Goal: Task Accomplishment & Management: Manage account settings

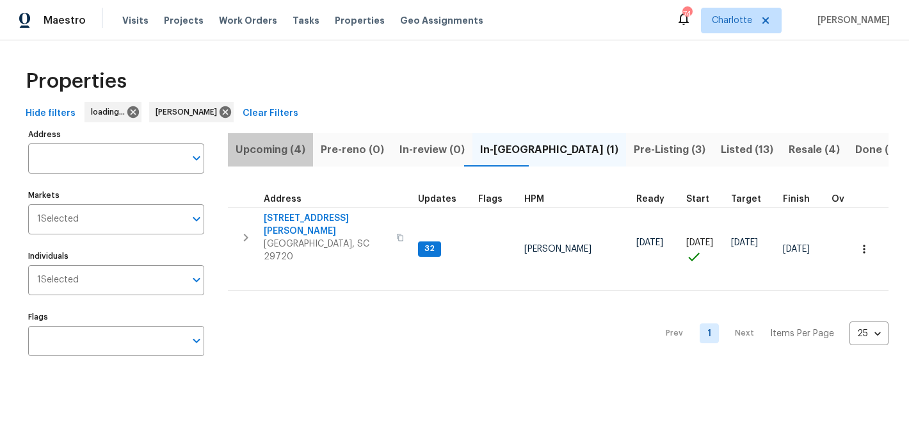
click at [276, 147] on span "Upcoming (4)" at bounding box center [271, 150] width 70 height 18
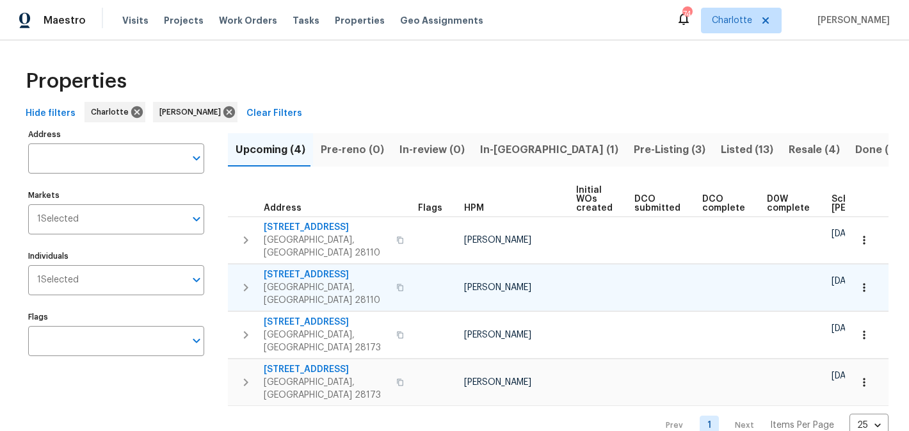
scroll to position [0, 153]
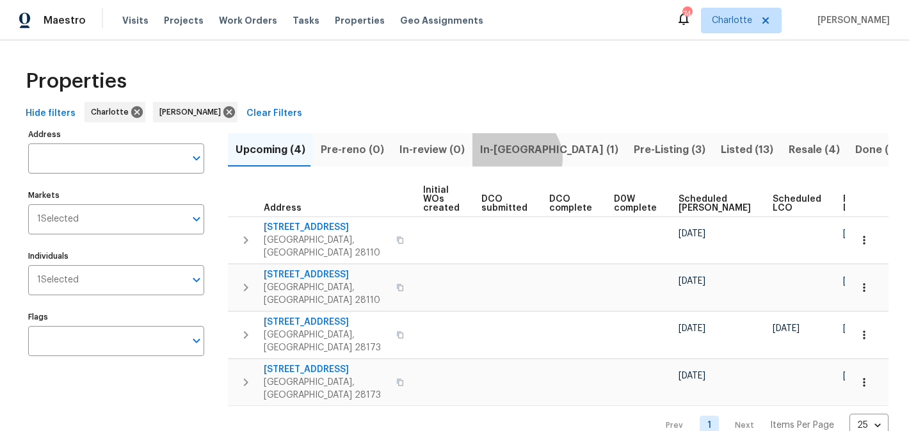
click at [504, 158] on button "In-reno (1)" at bounding box center [549, 149] width 154 height 33
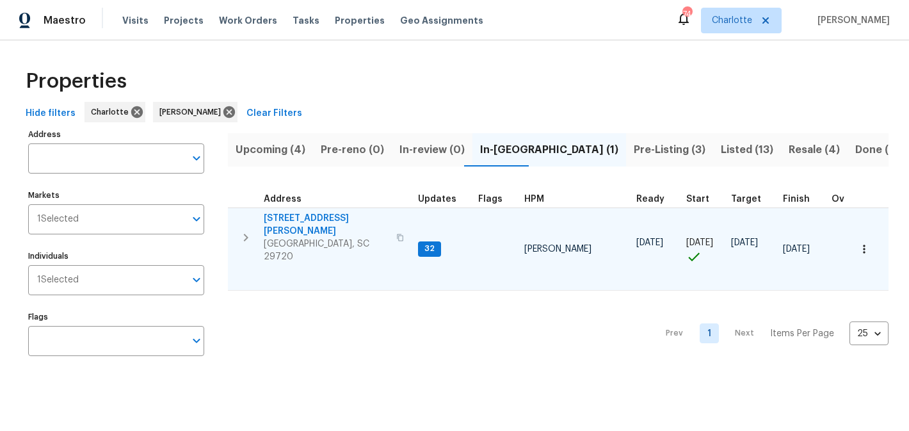
click at [286, 218] on span "2744 Lyndell Way" at bounding box center [326, 225] width 125 height 26
click at [304, 215] on span "2744 Lyndell Way" at bounding box center [326, 225] width 125 height 26
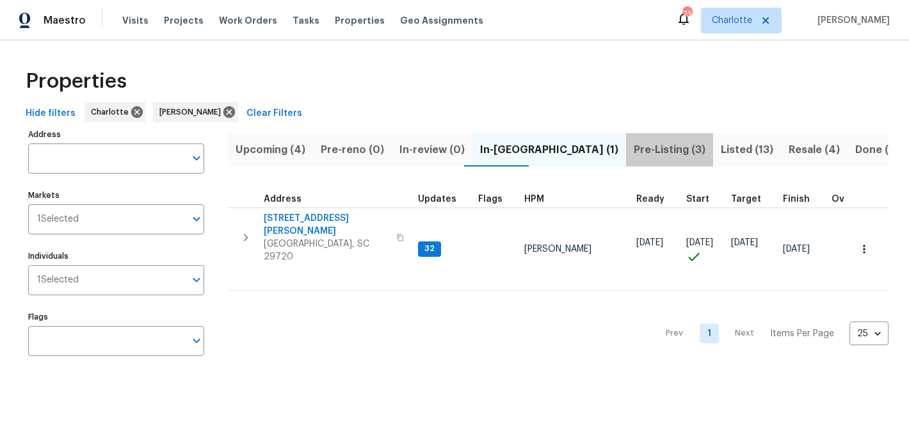
click at [634, 145] on span "Pre-Listing (3)" at bounding box center [670, 150] width 72 height 18
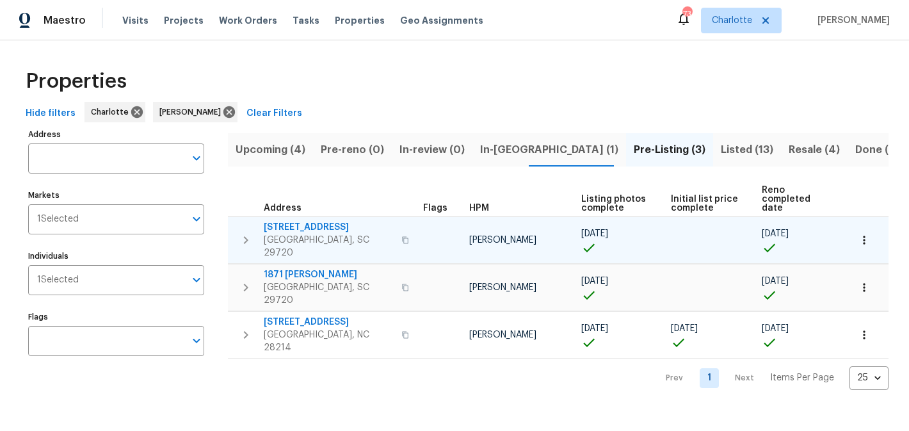
click at [294, 221] on span "4131 Doe Ridge Ln" at bounding box center [329, 227] width 130 height 13
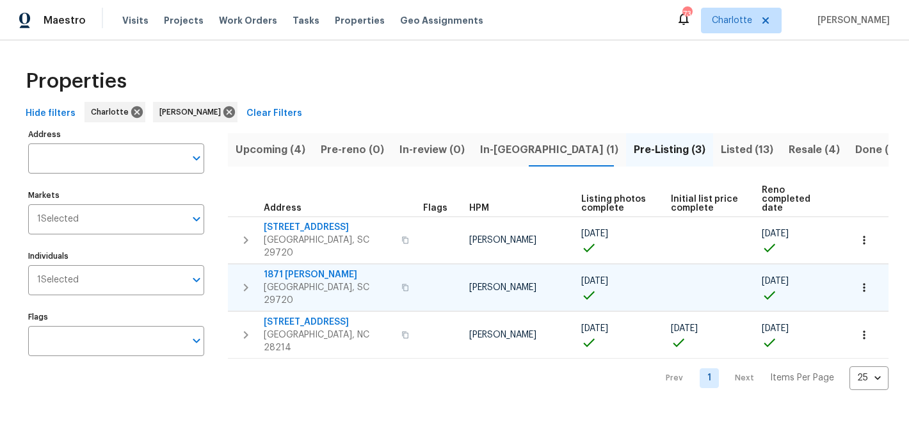
click at [284, 268] on span "1871 Tara Trl" at bounding box center [329, 274] width 130 height 13
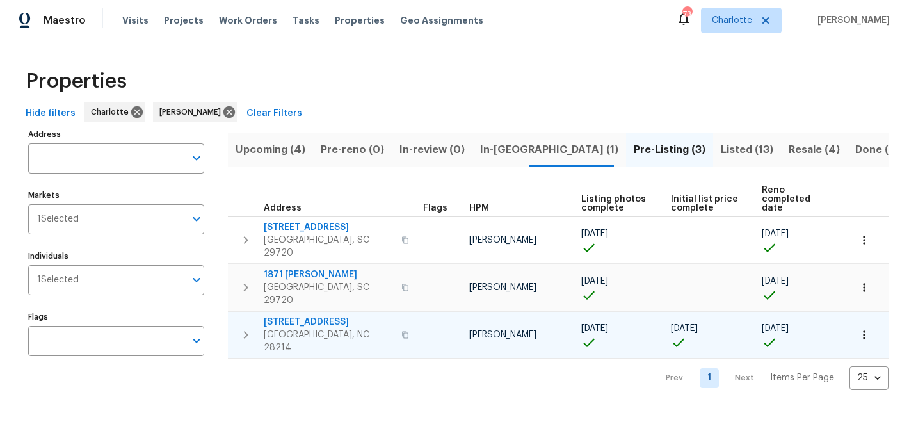
click at [282, 316] on span "505 Old Vine Ct" at bounding box center [329, 322] width 130 height 13
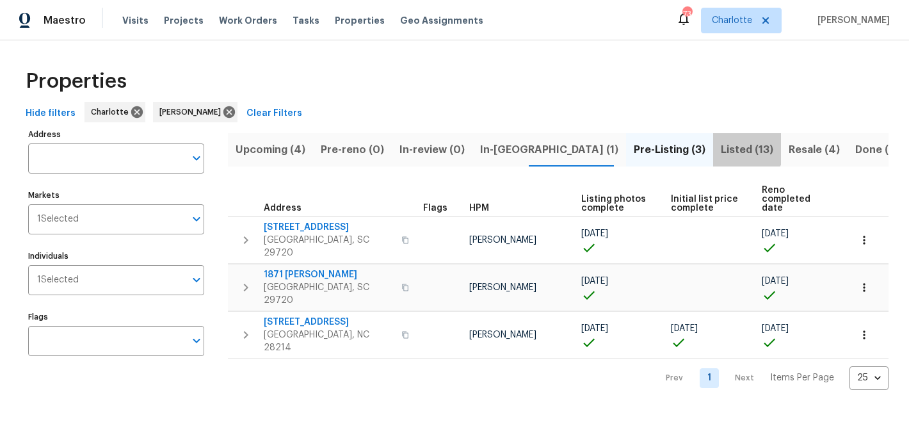
click at [721, 141] on span "Listed (13)" at bounding box center [747, 150] width 52 height 18
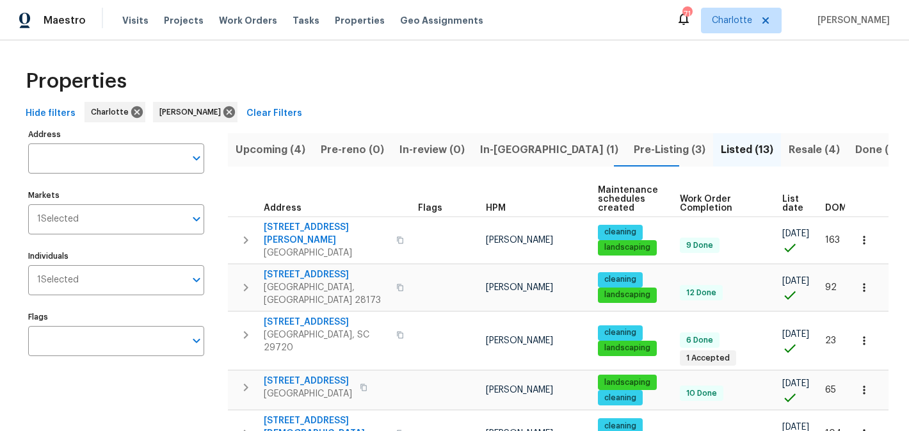
click at [789, 149] on span "Resale (4)" at bounding box center [814, 150] width 51 height 18
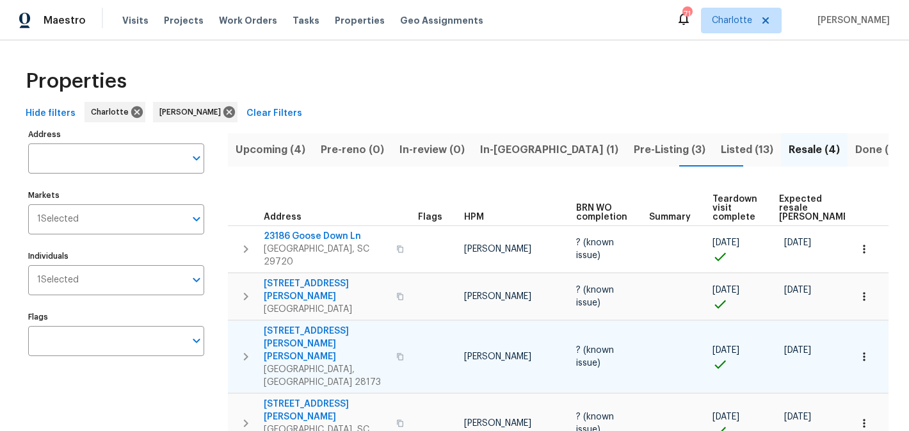
scroll to position [15, 0]
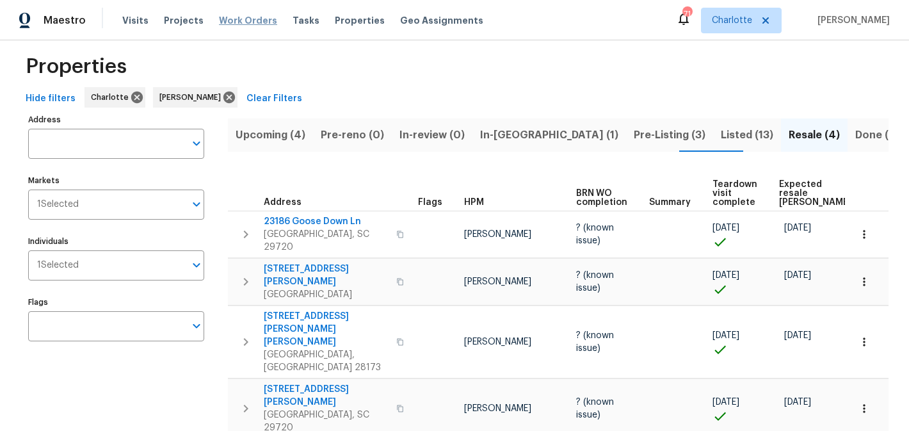
click at [219, 24] on span "Work Orders" at bounding box center [248, 20] width 58 height 13
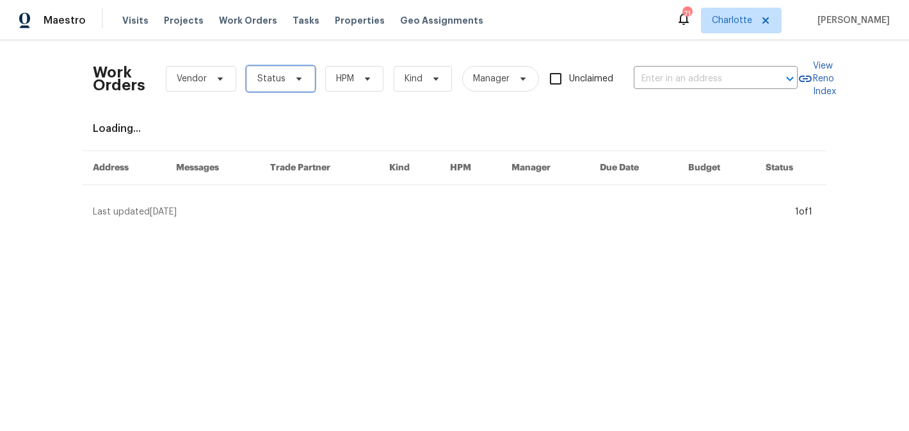
click at [295, 77] on icon at bounding box center [299, 79] width 10 height 10
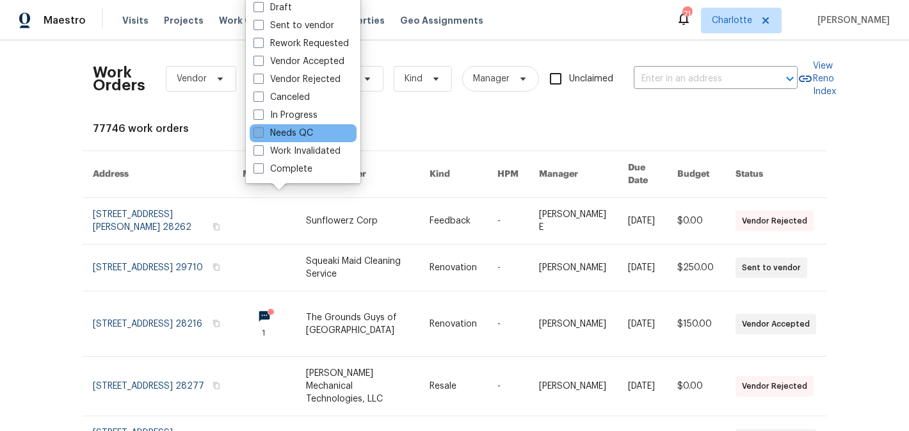
click at [289, 130] on label "Needs QC" at bounding box center [284, 133] width 60 height 13
click at [262, 130] on input "Needs QC" at bounding box center [258, 131] width 8 height 8
checkbox input "true"
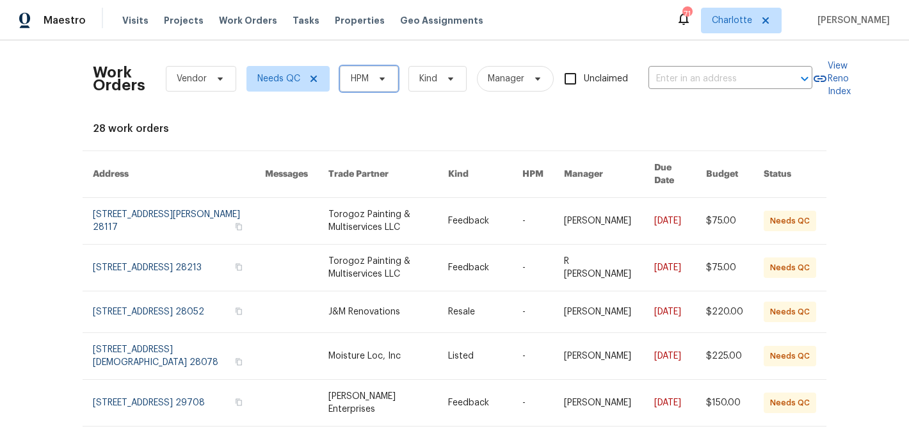
click at [377, 74] on icon at bounding box center [382, 79] width 10 height 10
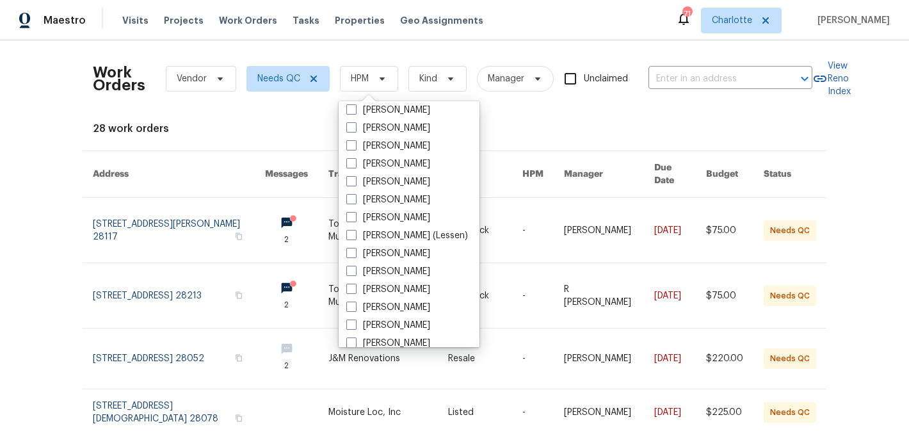
scroll to position [159, 0]
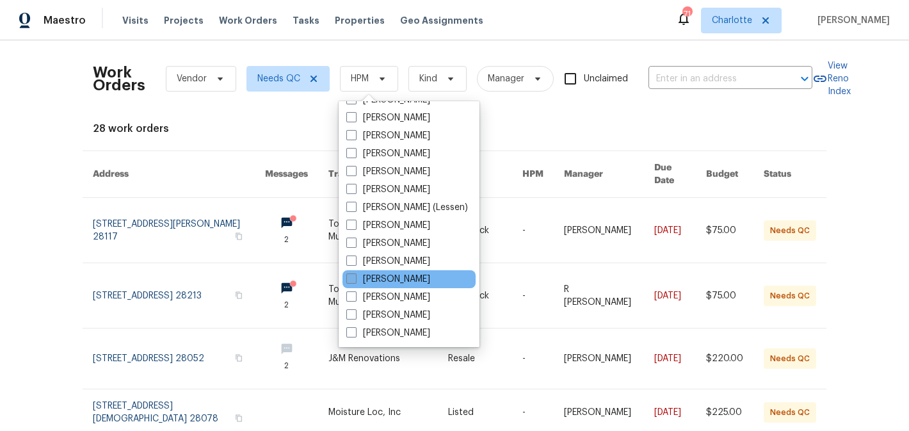
click at [385, 282] on label "[PERSON_NAME]" at bounding box center [388, 279] width 84 height 13
click at [355, 281] on input "[PERSON_NAME]" at bounding box center [350, 277] width 8 height 8
checkbox input "true"
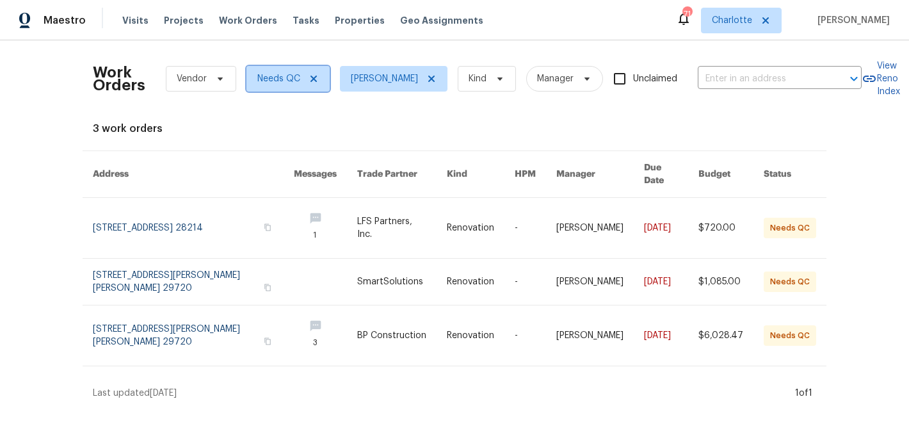
click at [314, 72] on span "Needs QC" at bounding box center [287, 79] width 83 height 26
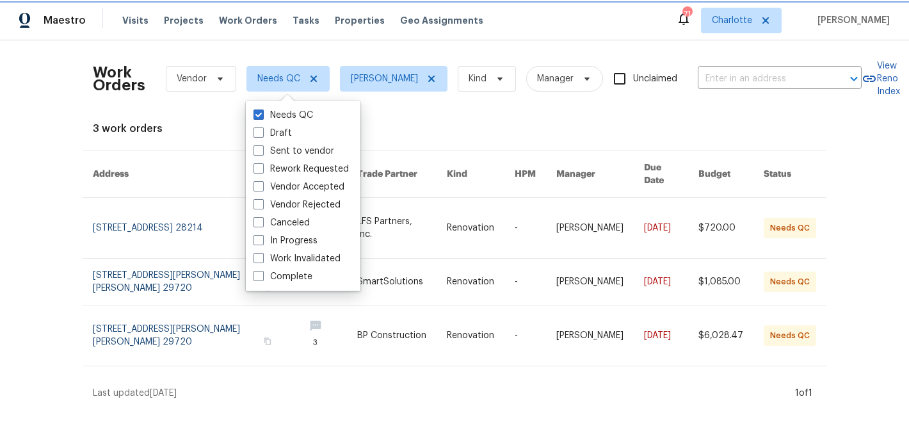
click at [313, 78] on icon at bounding box center [313, 79] width 6 height 6
checkbox input "false"
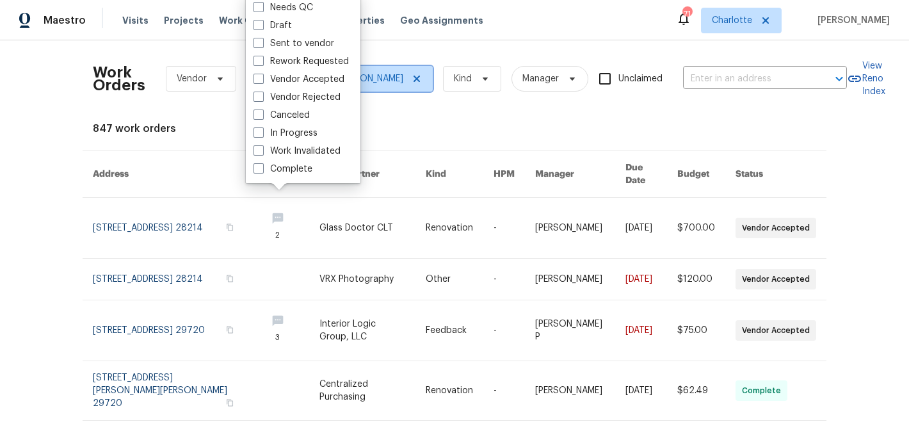
click at [422, 79] on icon at bounding box center [417, 79] width 10 height 10
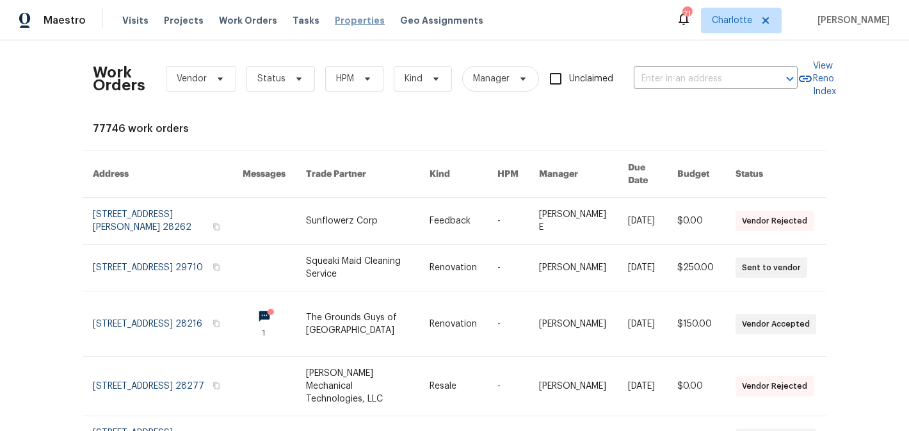
click at [335, 17] on span "Properties" at bounding box center [360, 20] width 50 height 13
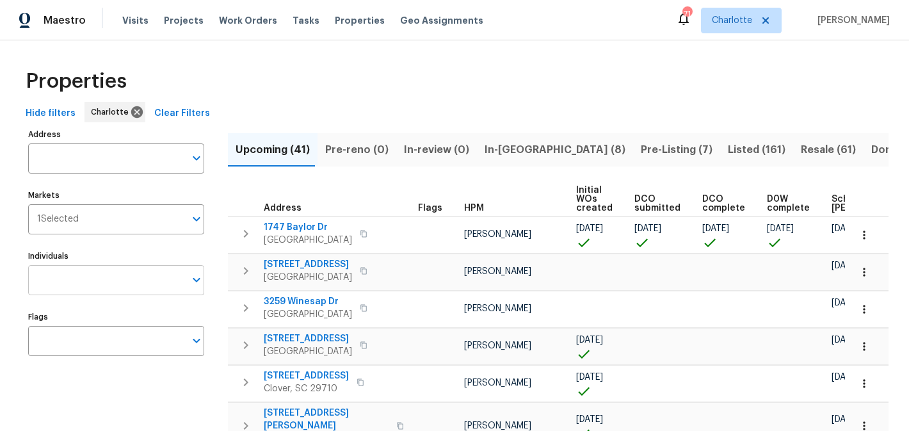
click at [111, 282] on input "Individuals" at bounding box center [106, 280] width 157 height 30
type input "matthew"
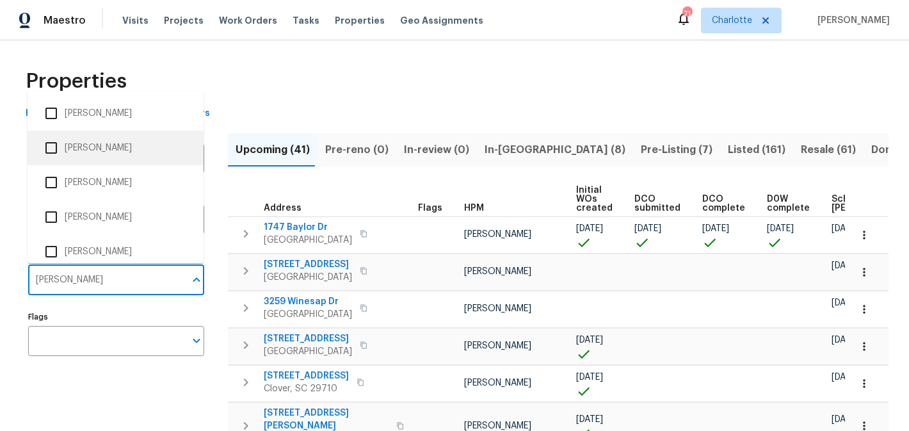
click at [154, 142] on li "[PERSON_NAME]" at bounding box center [116, 147] width 156 height 27
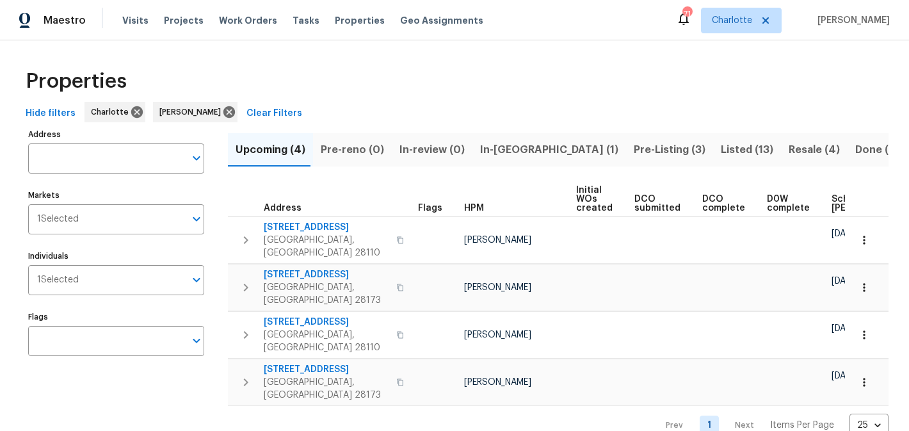
click at [126, 27] on div "Visits Projects Work Orders Tasks Properties Geo Assignments" at bounding box center [310, 21] width 376 height 26
click at [131, 18] on span "Visits" at bounding box center [135, 20] width 26 height 13
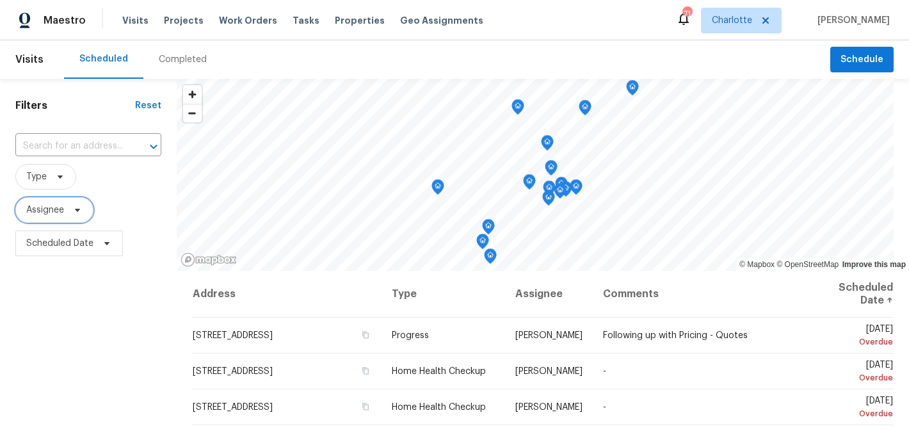
click at [50, 205] on span "Assignee" at bounding box center [45, 210] width 38 height 13
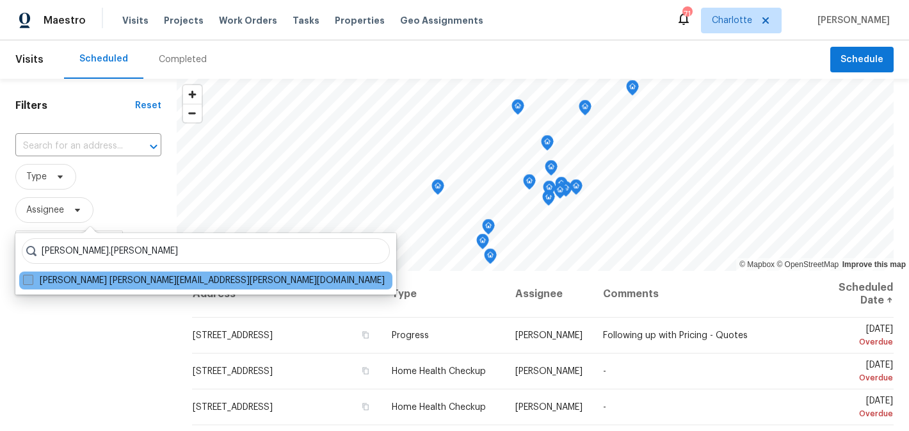
type input "matthew.barnhart"
click at [145, 280] on label "Matthew Barnhart matthew.barnhart@opendoor.com" at bounding box center [204, 280] width 362 height 13
click at [31, 280] on input "Matthew Barnhart matthew.barnhart@opendoor.com" at bounding box center [27, 278] width 8 height 8
checkbox input "true"
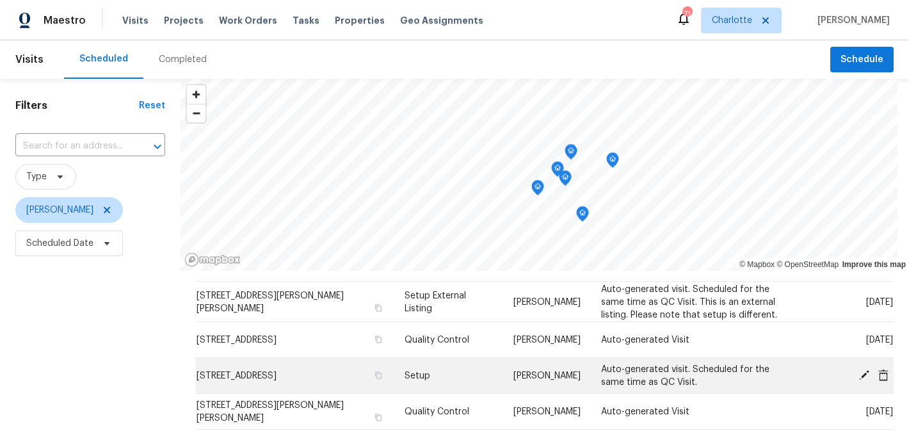
scroll to position [38, 0]
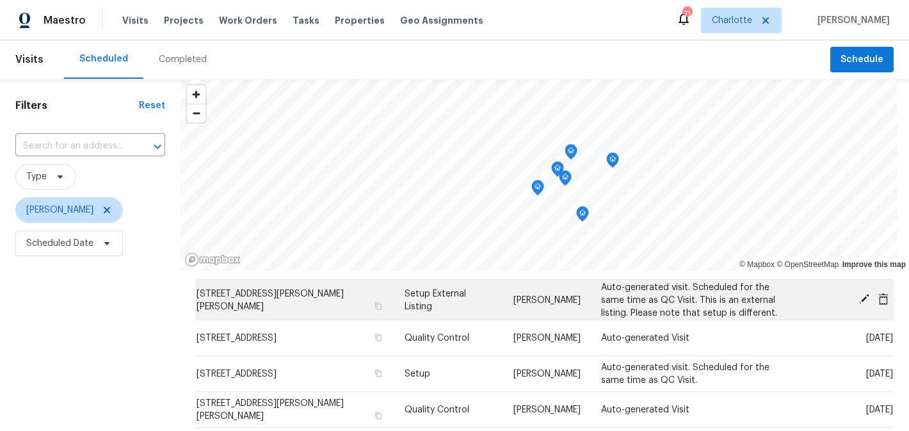
click at [863, 296] on icon at bounding box center [864, 299] width 12 height 12
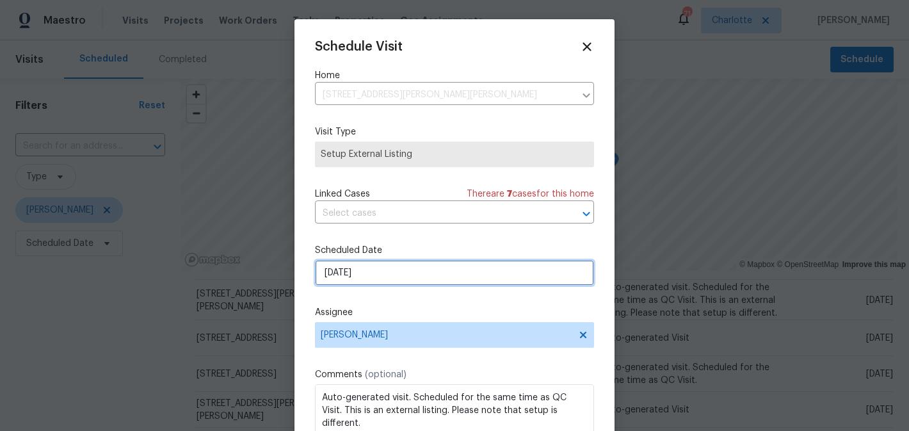
click at [439, 277] on input "8/29/2025" at bounding box center [454, 273] width 279 height 26
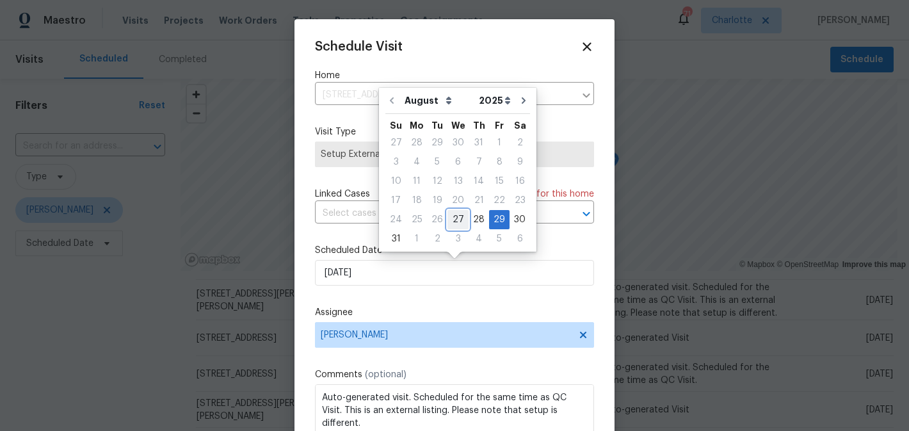
click at [451, 220] on div "27" at bounding box center [457, 220] width 21 height 18
type input "8/27/2025"
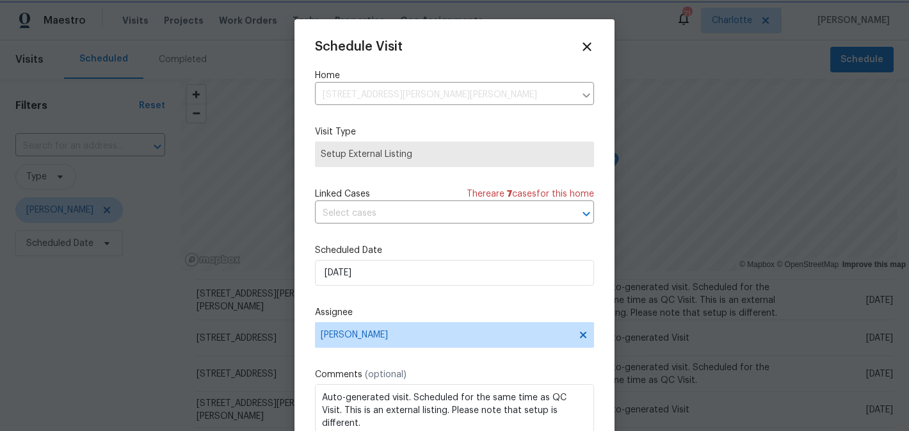
scroll to position [23, 0]
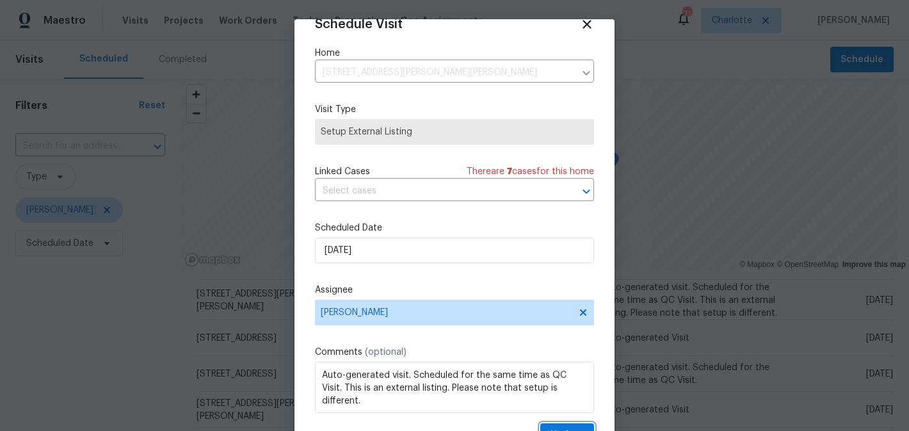
click at [567, 426] on button "Update" at bounding box center [567, 435] width 54 height 24
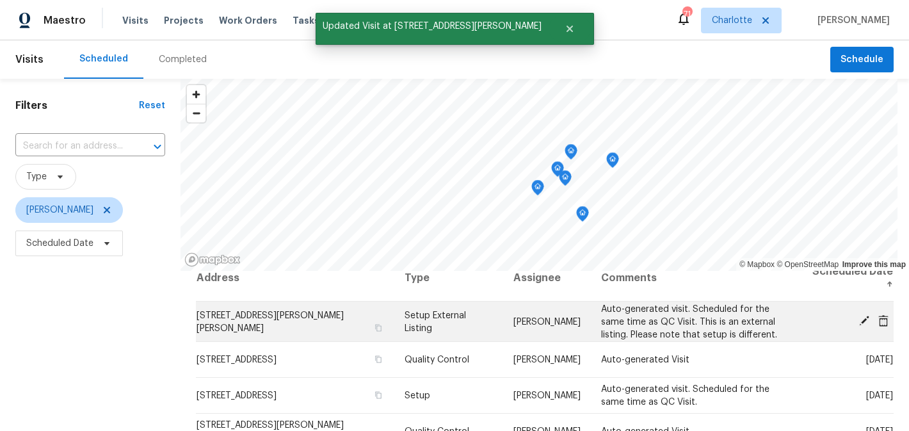
scroll to position [0, 0]
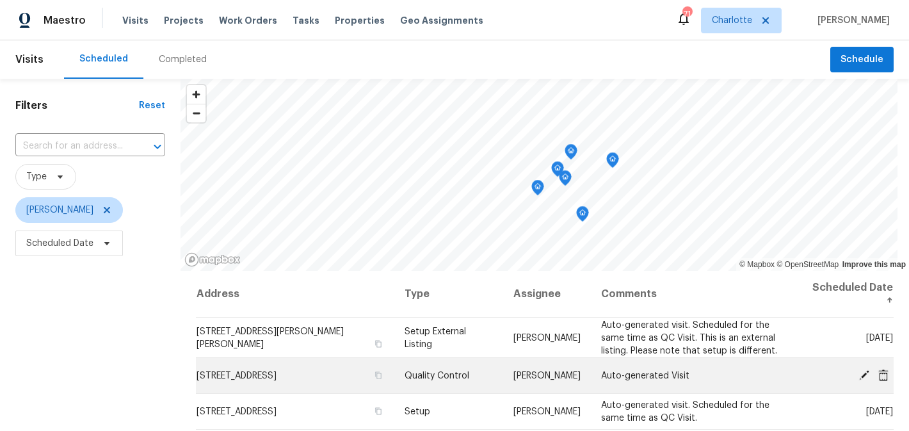
click at [884, 373] on icon at bounding box center [883, 375] width 10 height 12
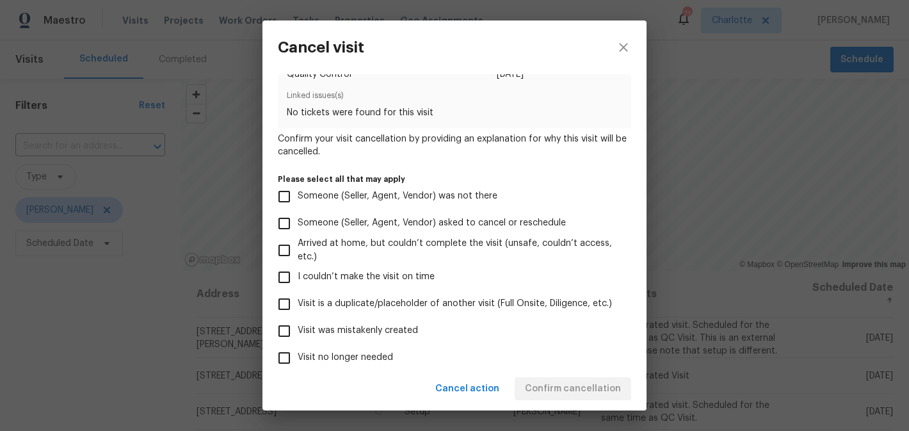
scroll to position [134, 0]
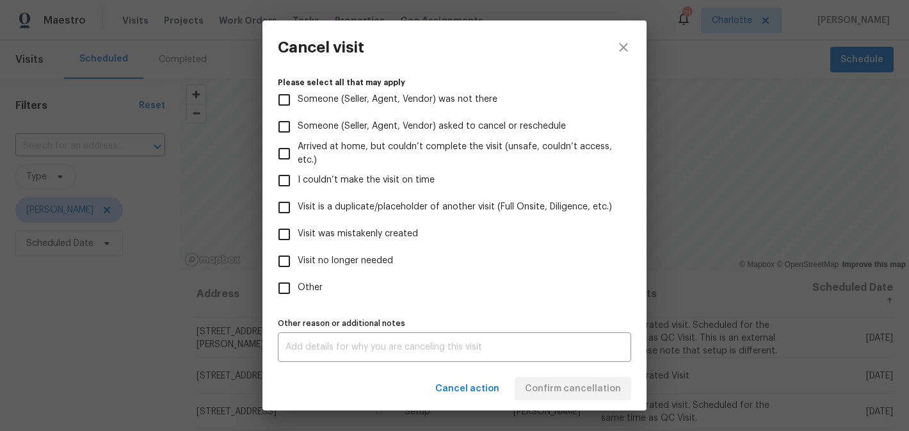
click at [323, 238] on span "Visit was mistakenly created" at bounding box center [358, 233] width 120 height 13
click at [298, 238] on input "Visit was mistakenly created" at bounding box center [284, 234] width 27 height 27
checkbox input "true"
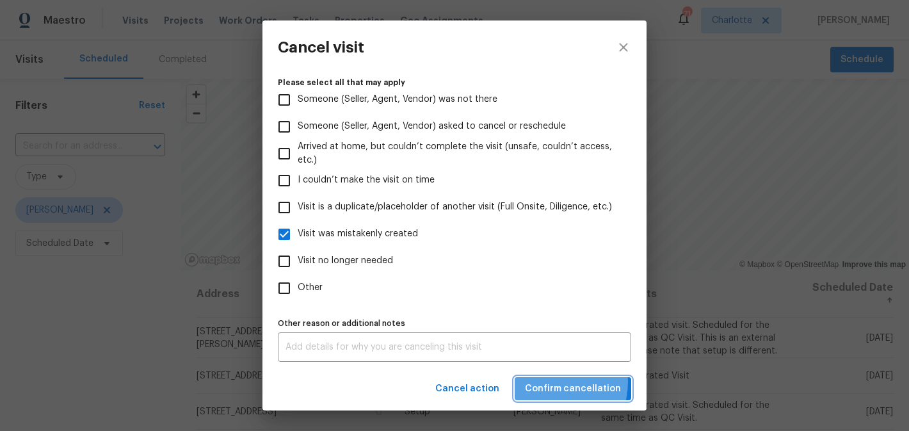
click at [552, 382] on span "Confirm cancellation" at bounding box center [573, 389] width 96 height 16
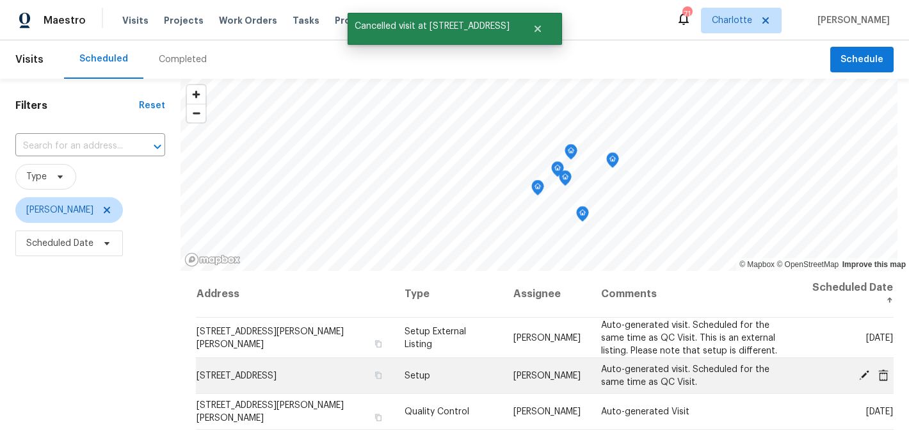
click at [886, 380] on div at bounding box center [851, 375] width 83 height 13
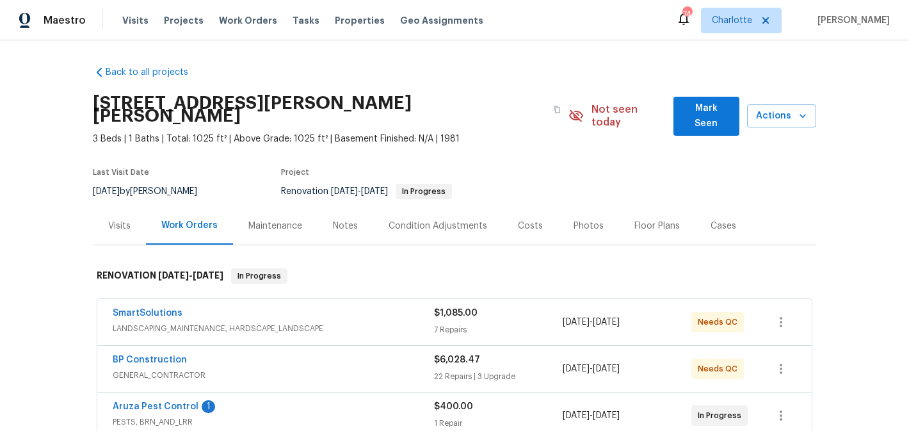
click at [697, 98] on button "Mark Seen" at bounding box center [706, 116] width 66 height 39
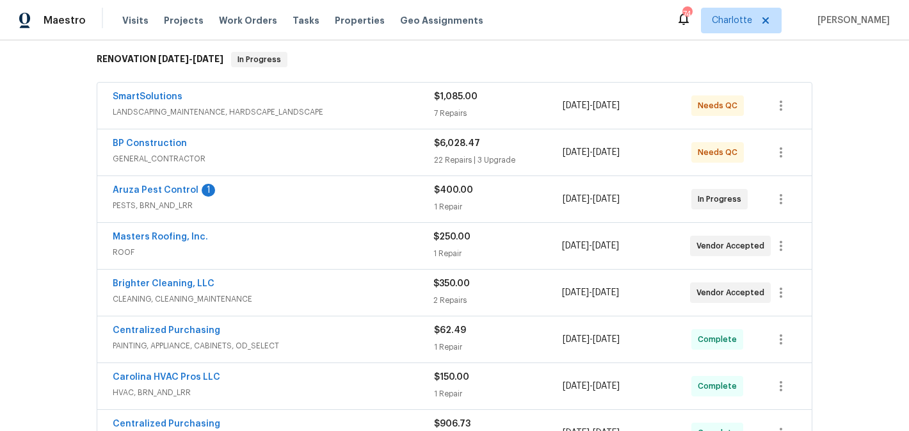
scroll to position [206, 0]
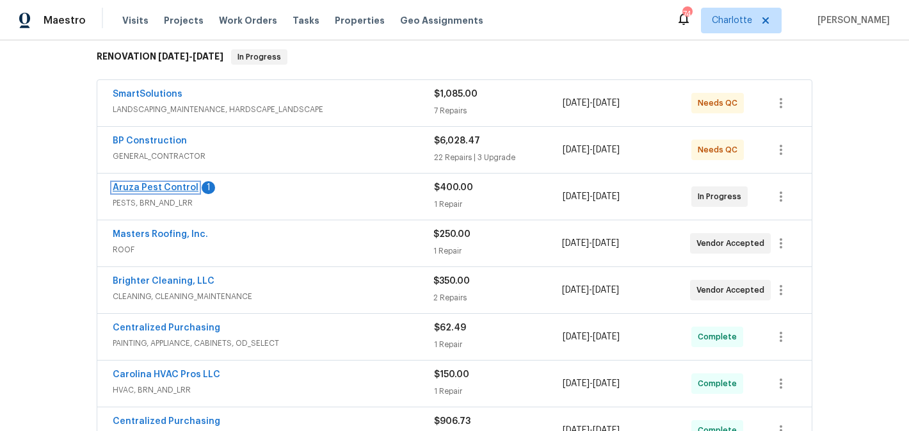
click at [144, 183] on link "Aruza Pest Control" at bounding box center [156, 187] width 86 height 9
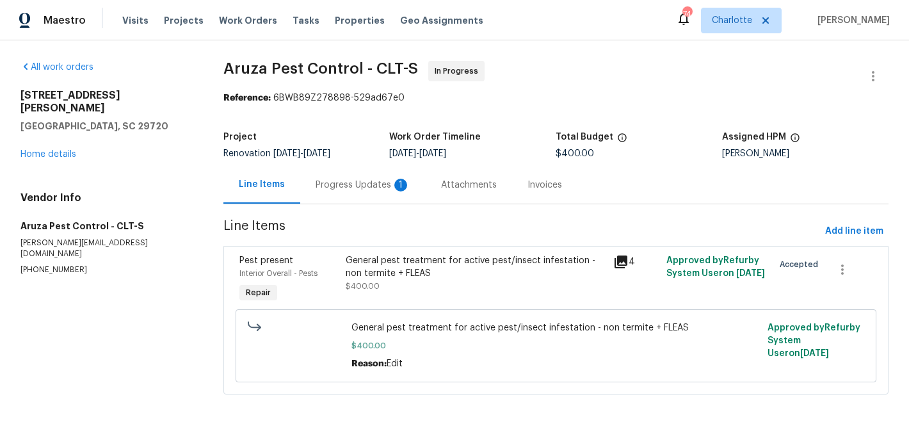
click at [333, 180] on div "Progress Updates 1" at bounding box center [363, 185] width 95 height 13
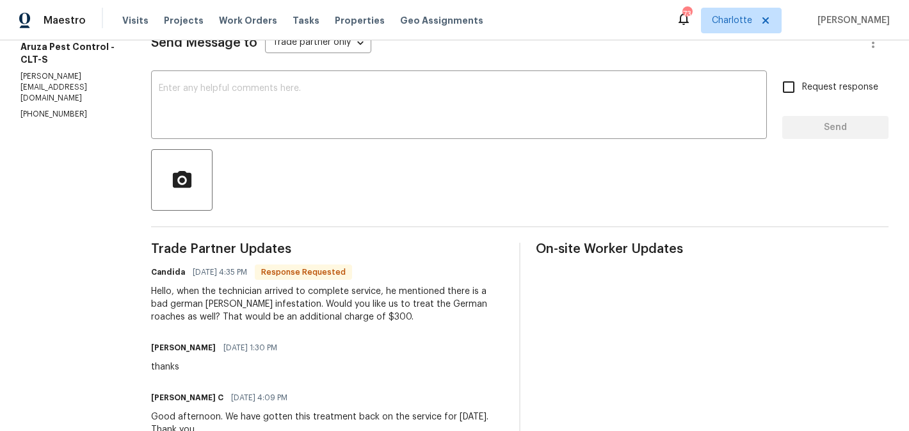
scroll to position [193, 0]
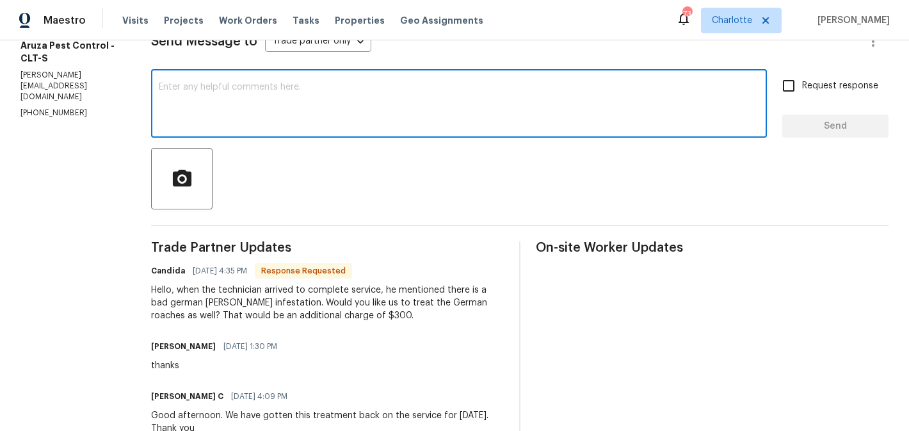
click at [305, 86] on textarea at bounding box center [459, 105] width 600 height 45
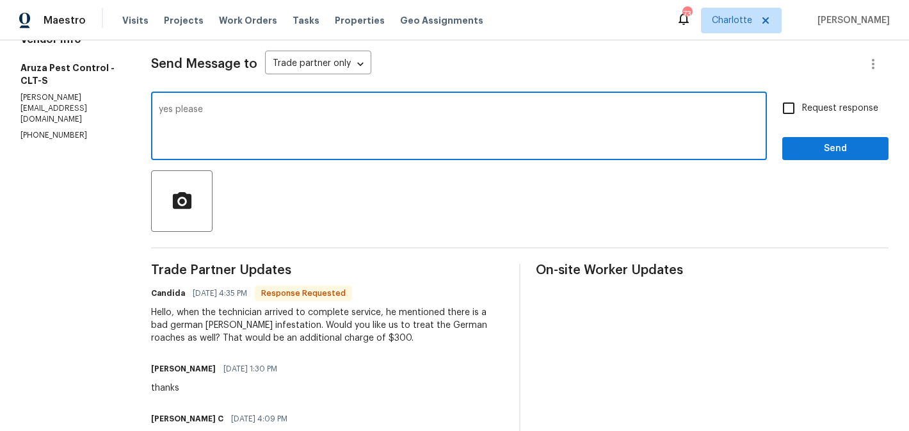
scroll to position [170, 0]
type textarea "yes please"
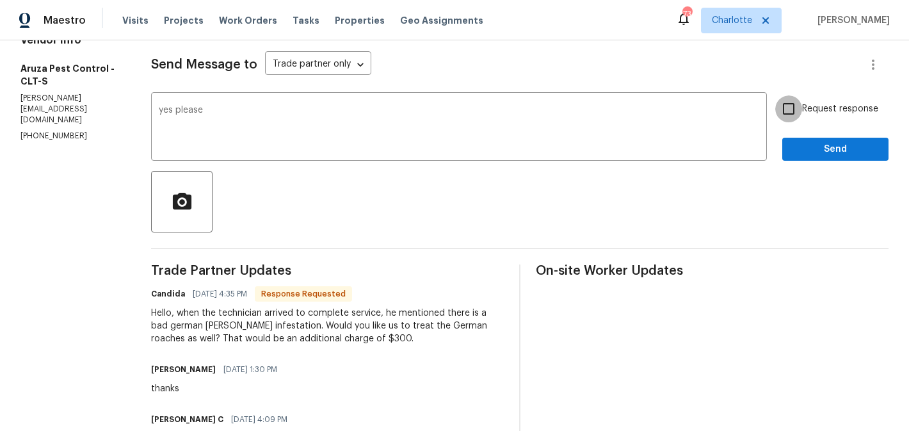
click at [798, 119] on input "Request response" at bounding box center [788, 108] width 27 height 27
checkbox input "true"
click at [821, 153] on span "Send" at bounding box center [836, 149] width 86 height 16
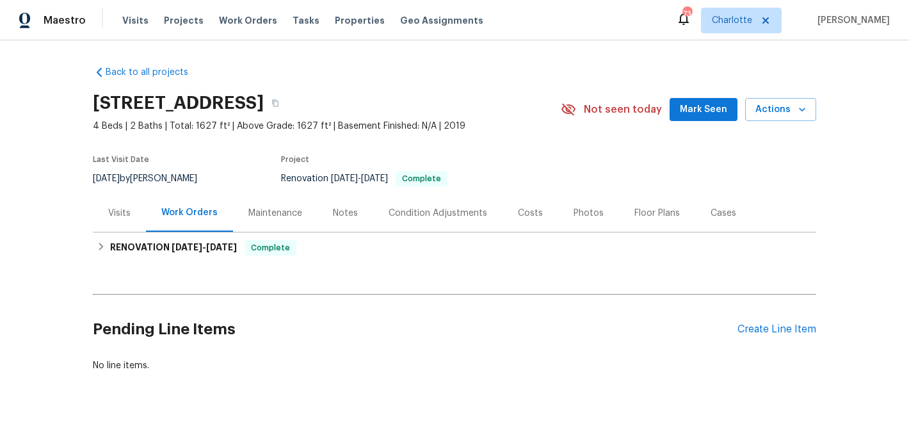
click at [713, 103] on span "Mark Seen" at bounding box center [703, 110] width 47 height 16
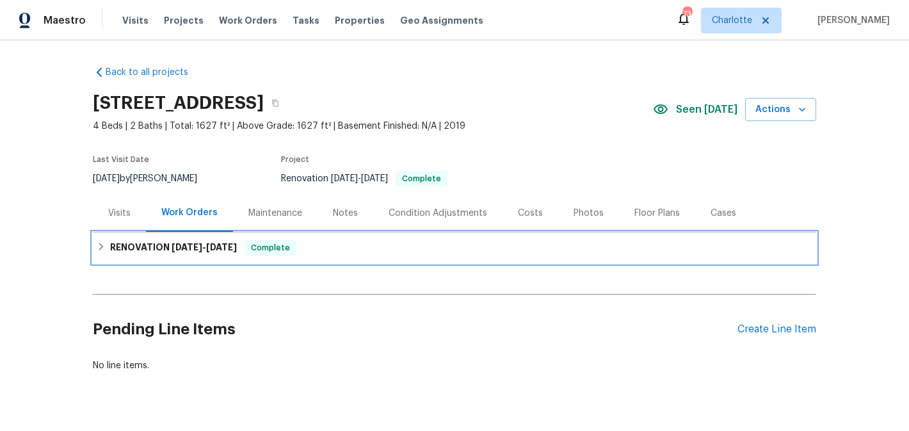
click at [97, 246] on icon at bounding box center [101, 246] width 9 height 9
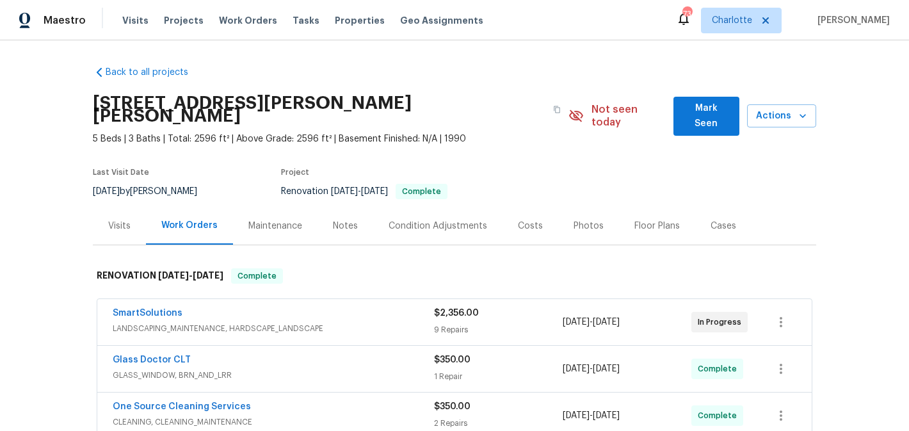
click at [689, 102] on span "Mark Seen" at bounding box center [706, 116] width 45 height 31
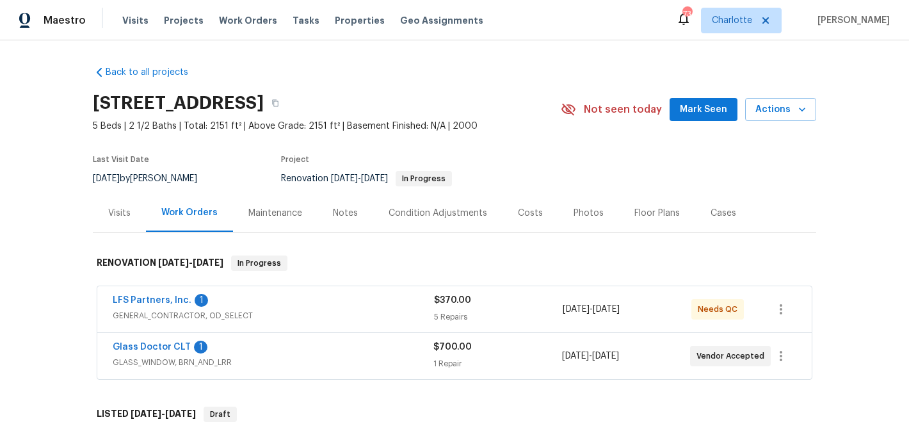
click at [706, 102] on span "Mark Seen" at bounding box center [703, 110] width 47 height 16
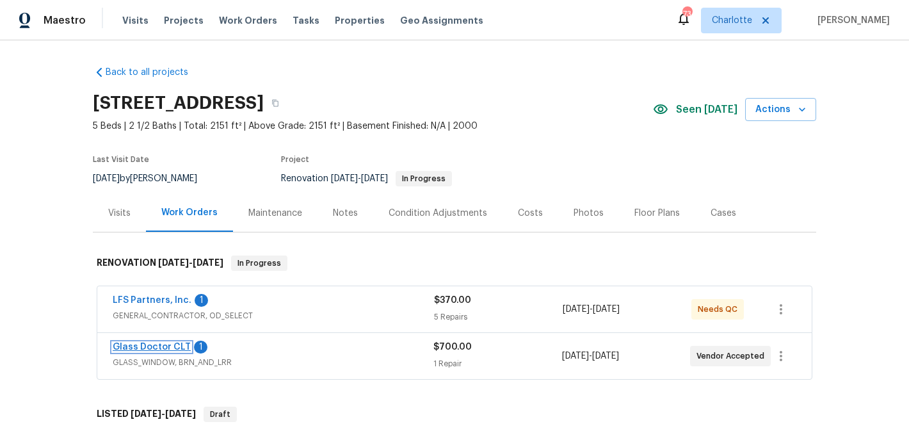
click at [133, 350] on link "Glass Doctor CLT" at bounding box center [152, 346] width 78 height 9
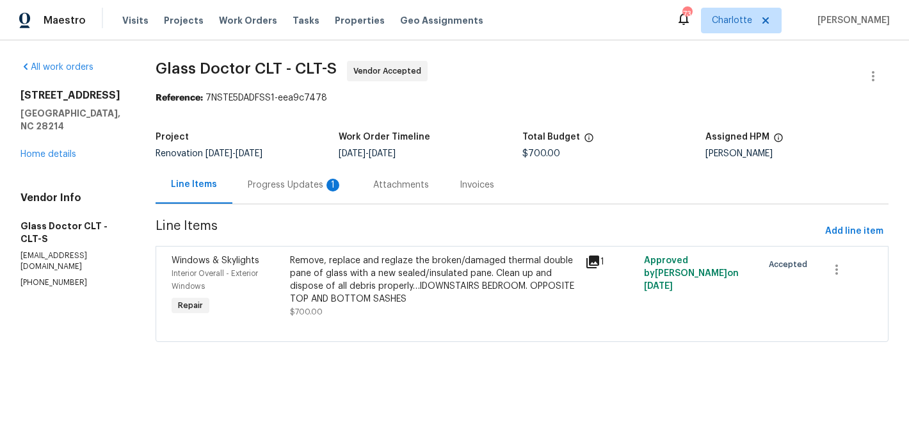
click at [277, 191] on div "Progress Updates 1" at bounding box center [295, 185] width 95 height 13
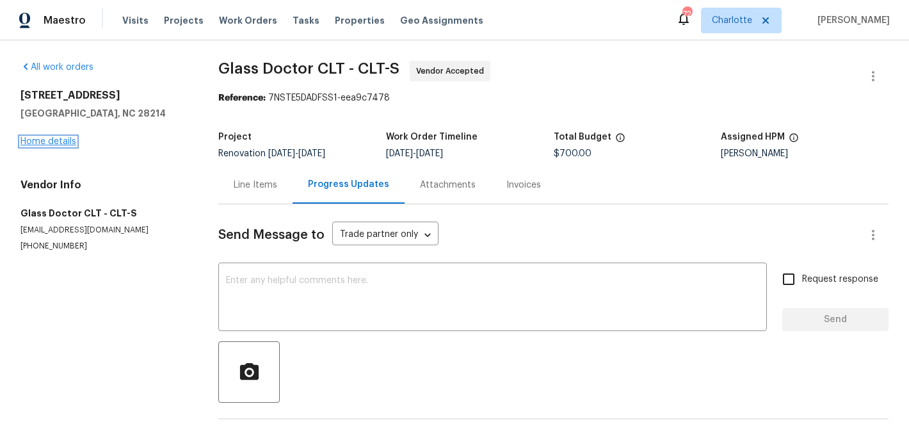
click at [66, 138] on link "Home details" at bounding box center [48, 141] width 56 height 9
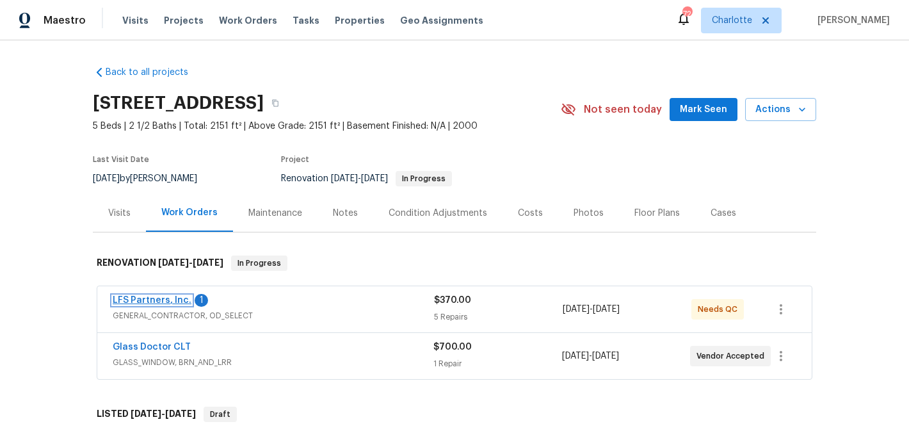
click at [161, 298] on link "LFS Partners, Inc." at bounding box center [152, 300] width 79 height 9
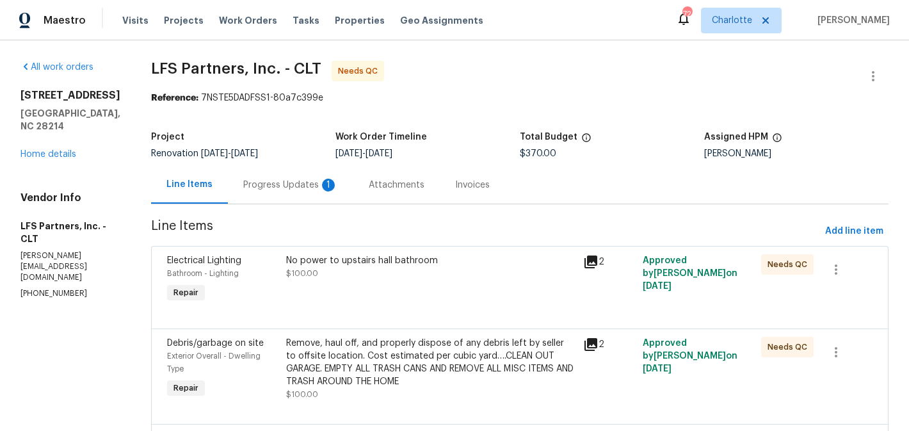
click at [283, 186] on div "Progress Updates 1" at bounding box center [290, 185] width 95 height 13
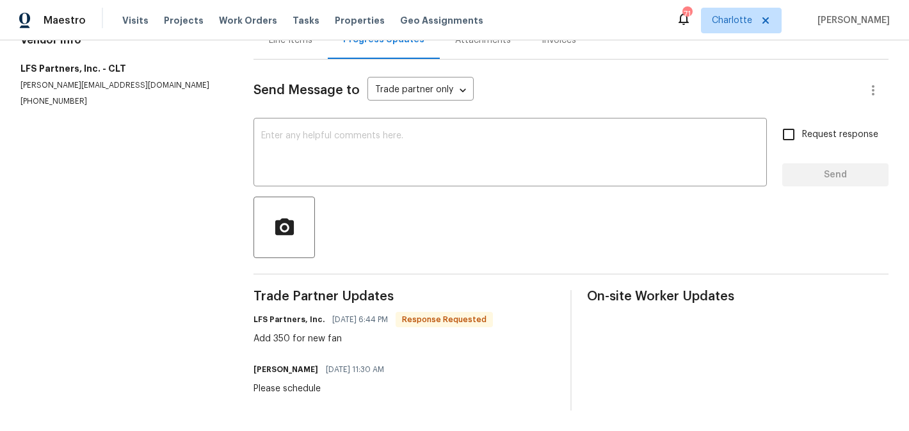
scroll to position [145, 0]
click at [356, 174] on textarea at bounding box center [510, 153] width 498 height 45
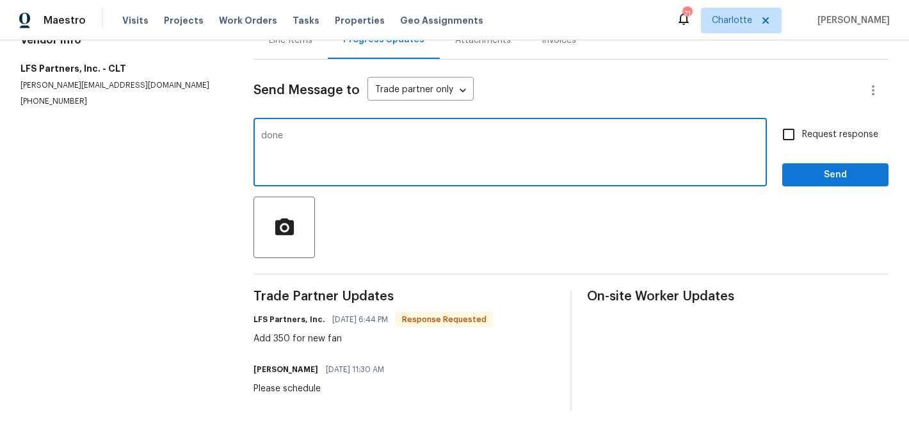
type textarea "done"
click at [815, 136] on span "Request response" at bounding box center [840, 134] width 76 height 13
click at [802, 136] on input "Request response" at bounding box center [788, 134] width 27 height 27
checkbox input "true"
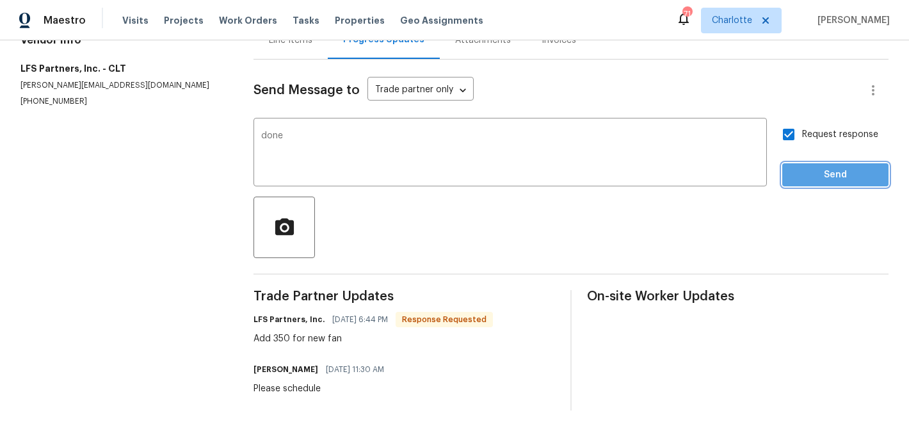
click at [830, 167] on span "Send" at bounding box center [836, 175] width 86 height 16
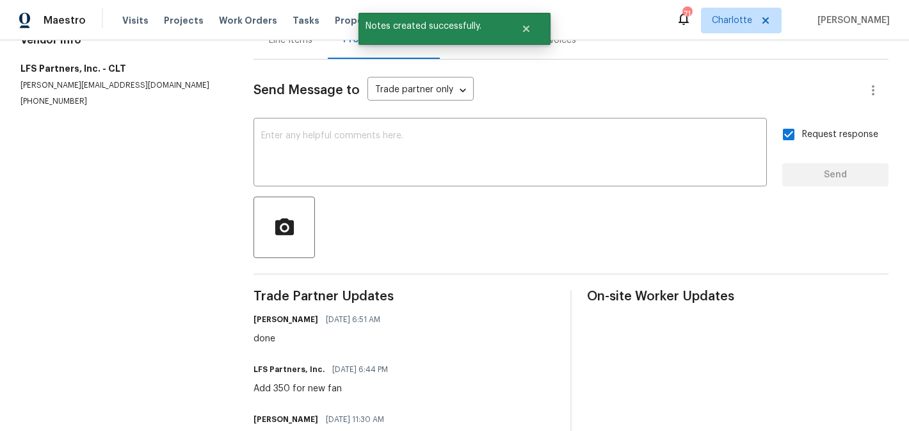
click at [290, 43] on div "Line Items" at bounding box center [291, 40] width 44 height 13
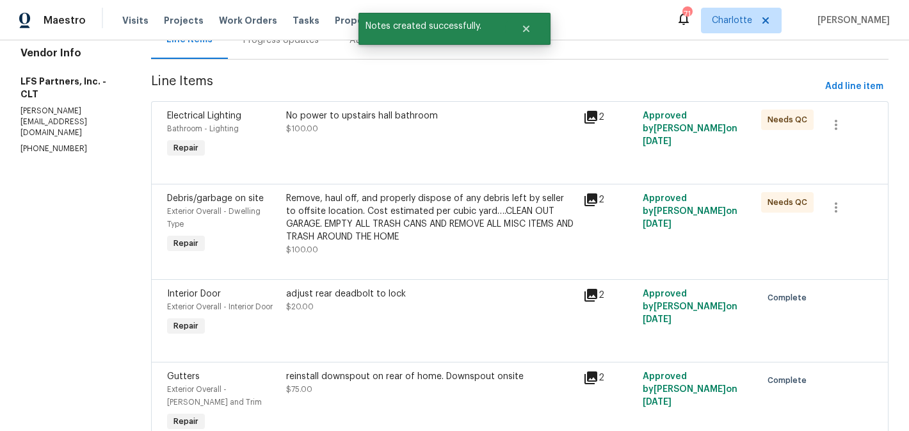
click at [380, 116] on div "No power to upstairs hall bathroom" at bounding box center [430, 115] width 289 height 13
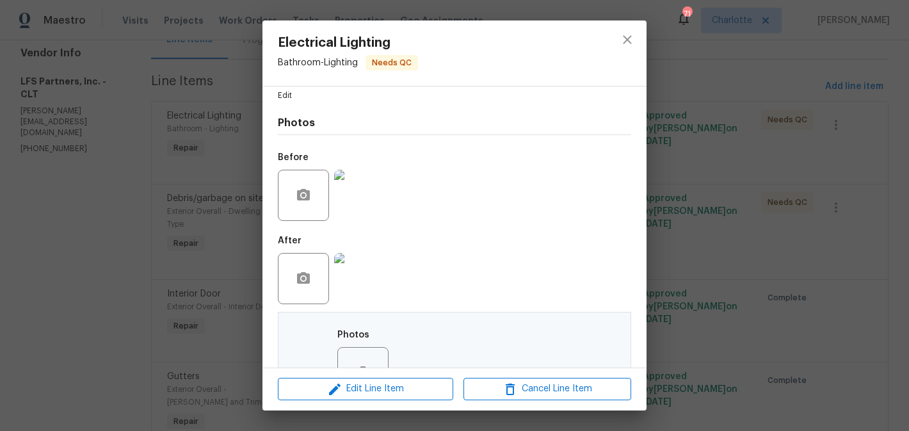
scroll to position [194, 0]
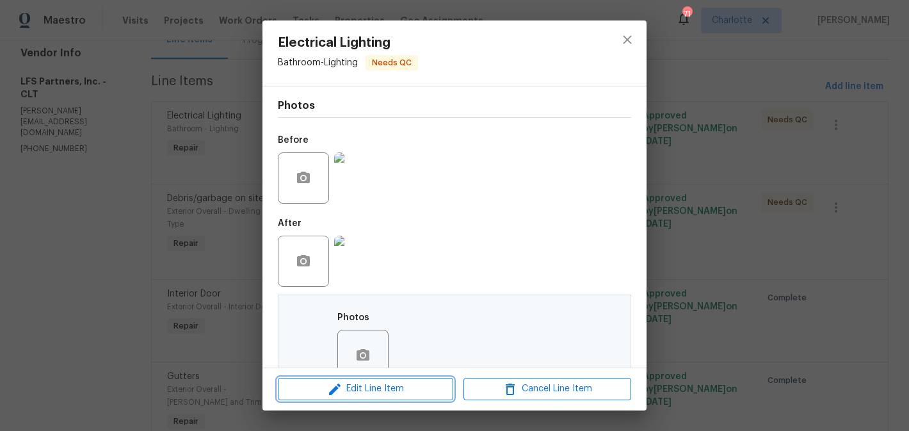
click at [401, 396] on span "Edit Line Item" at bounding box center [366, 389] width 168 height 16
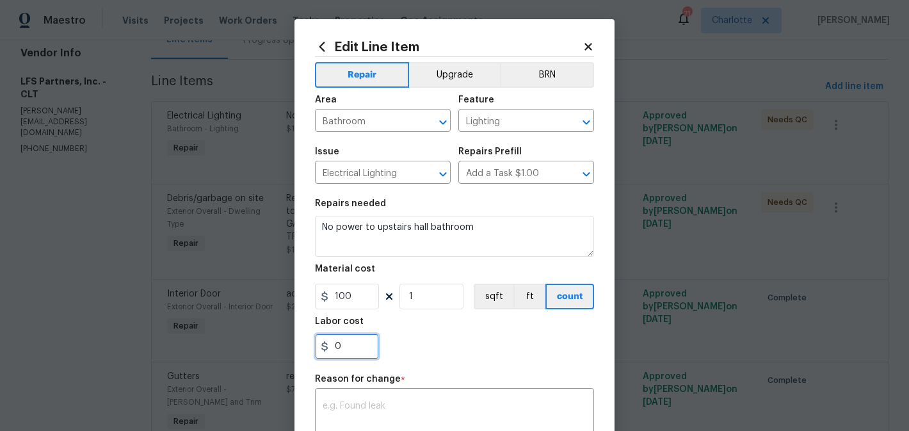
click at [356, 344] on input "0" at bounding box center [347, 347] width 64 height 26
type input "350"
click at [469, 336] on div "350" at bounding box center [454, 347] width 279 height 26
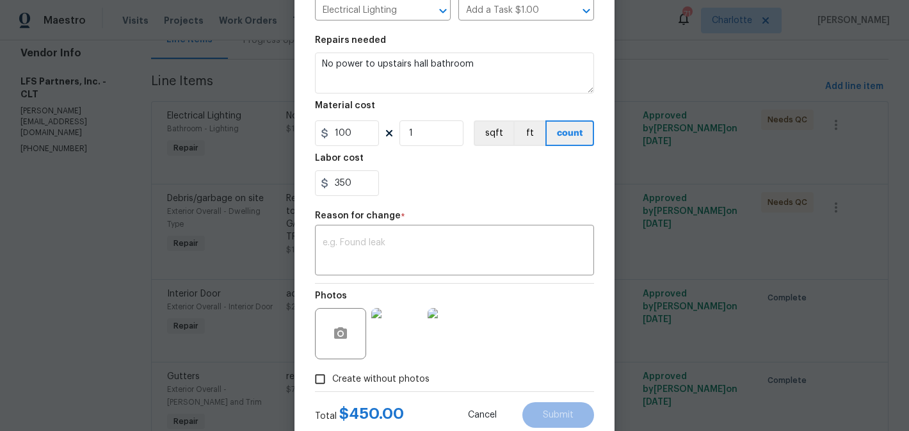
scroll to position [200, 0]
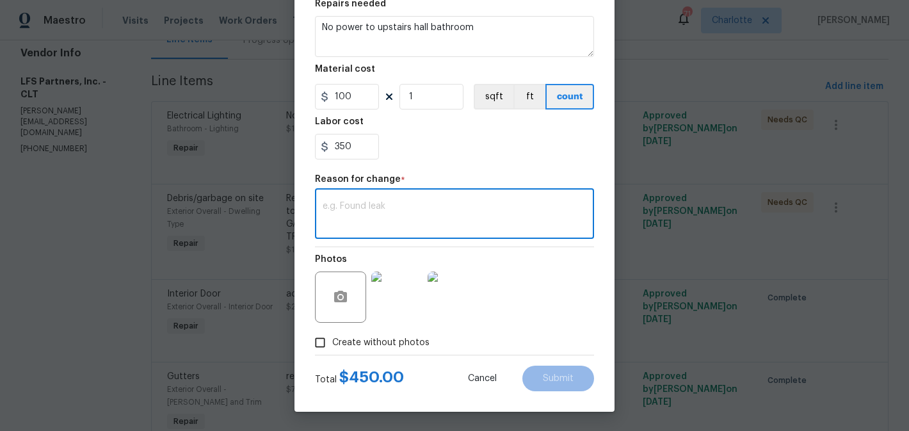
click at [463, 218] on textarea at bounding box center [455, 215] width 264 height 27
type textarea "edit"
click at [553, 112] on section "Repairs needed No power to upstairs hall bathroom Material cost 100 1 sqft ft c…" at bounding box center [454, 79] width 279 height 175
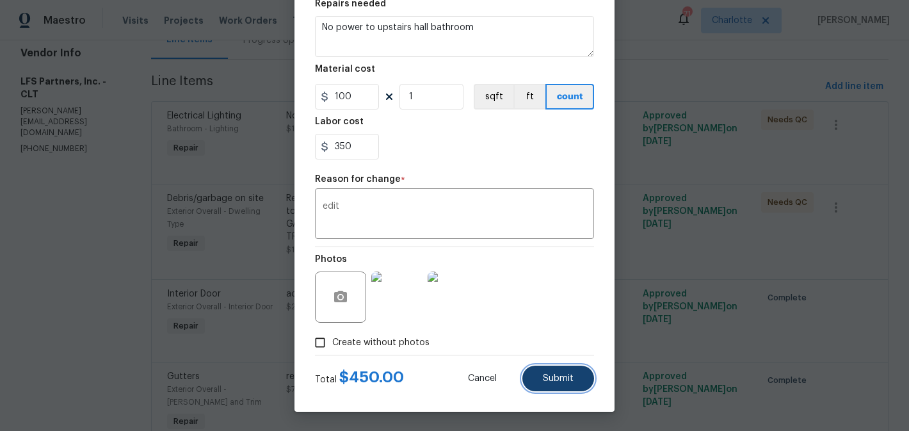
click at [573, 379] on span "Submit" at bounding box center [558, 379] width 31 height 10
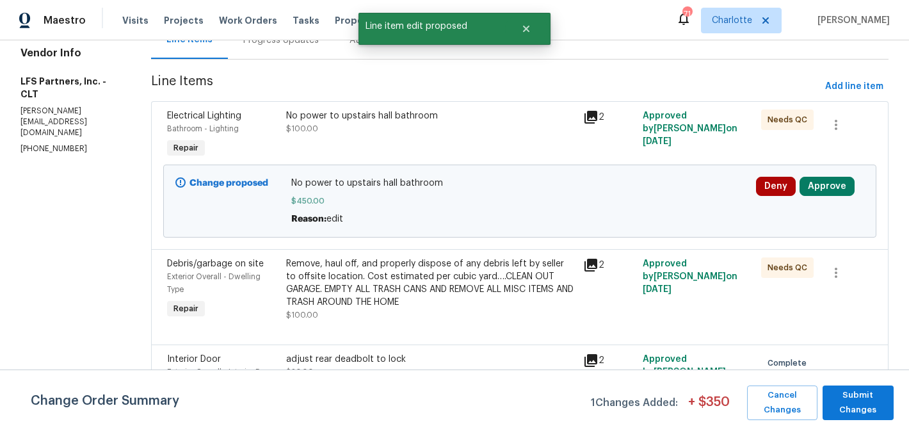
scroll to position [0, 0]
click at [854, 407] on span "Submit Changes" at bounding box center [858, 402] width 58 height 29
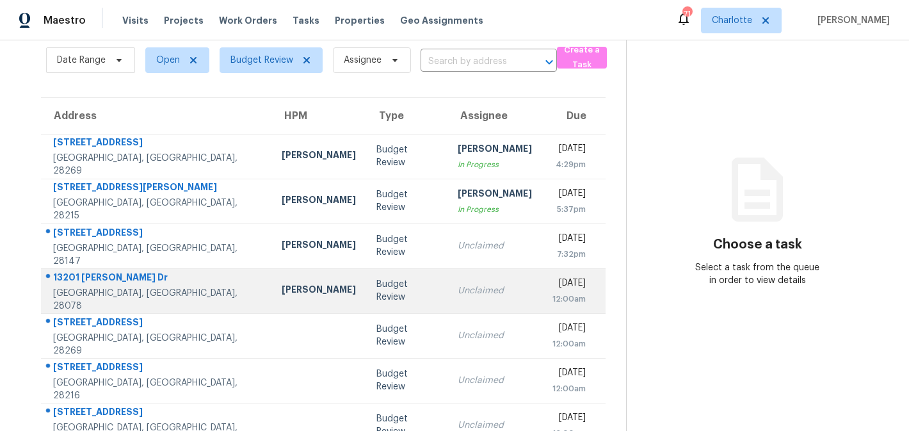
scroll to position [77, 0]
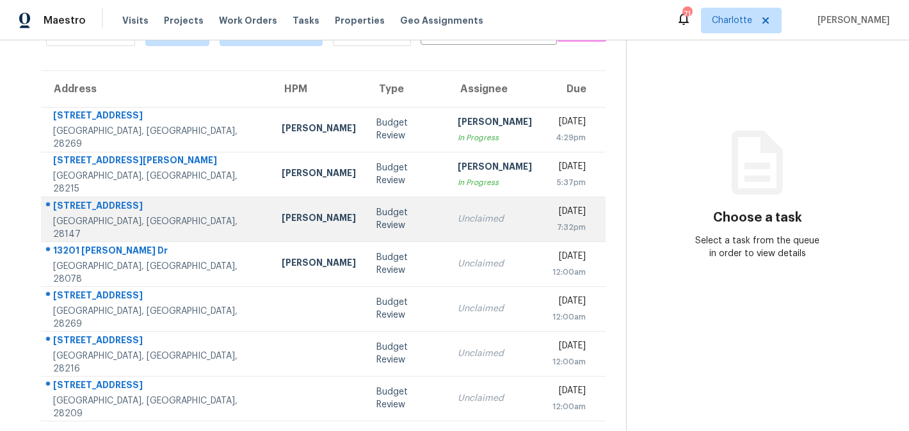
click at [447, 228] on td "Unclaimed" at bounding box center [494, 219] width 95 height 45
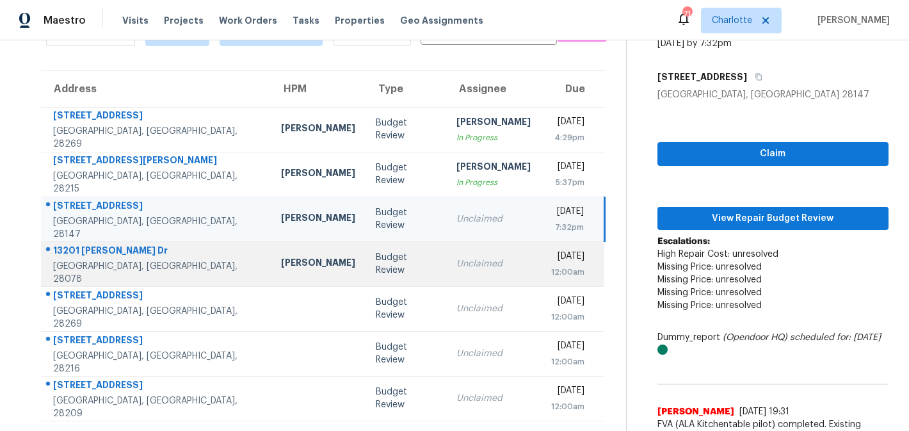
click at [456, 261] on div "Unclaimed" at bounding box center [493, 263] width 74 height 13
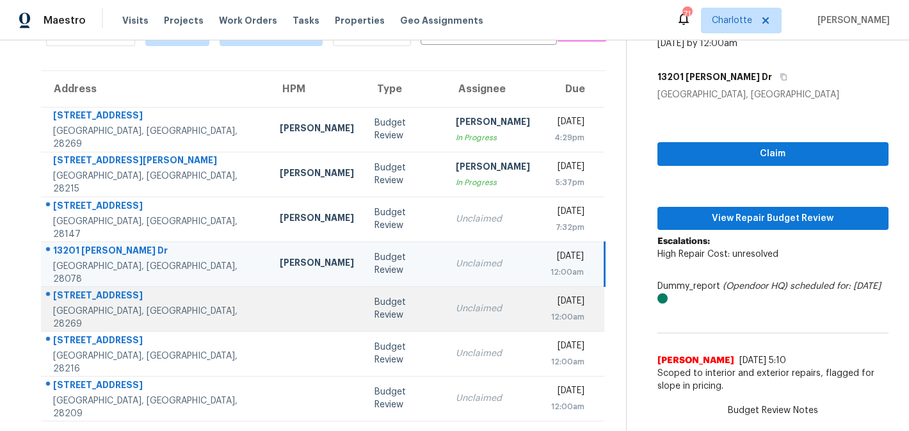
click at [451, 296] on td "Unclaimed" at bounding box center [493, 308] width 95 height 45
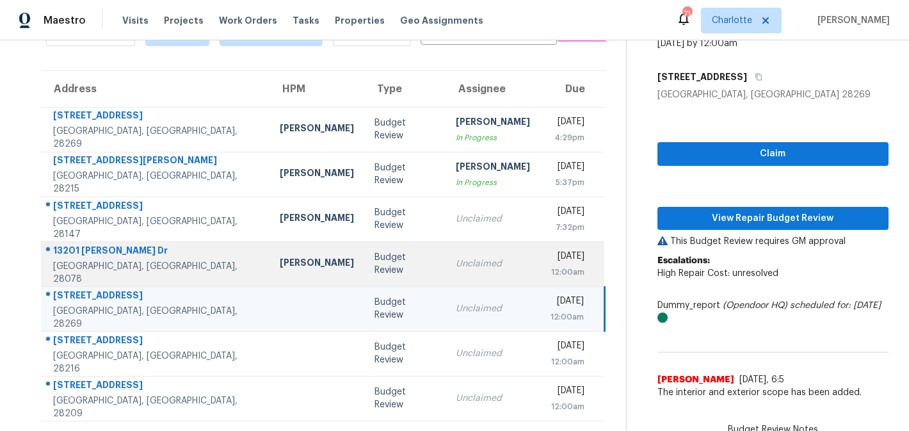
scroll to position [5, 0]
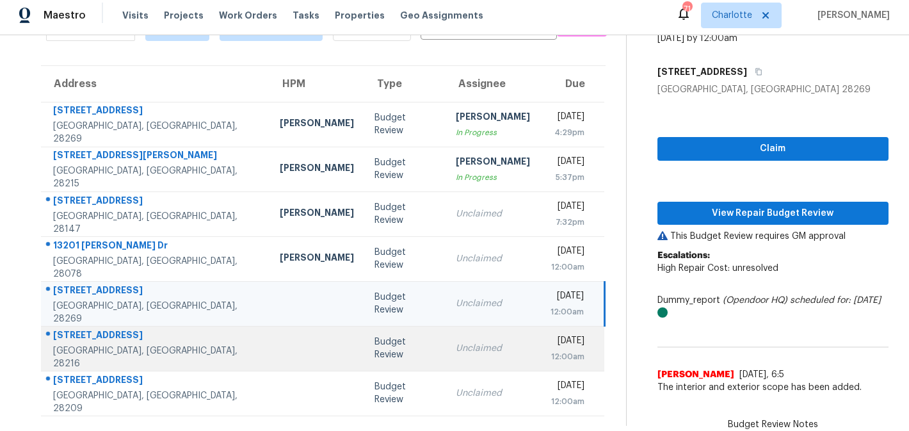
click at [456, 351] on div "Unclaimed" at bounding box center [493, 348] width 74 height 13
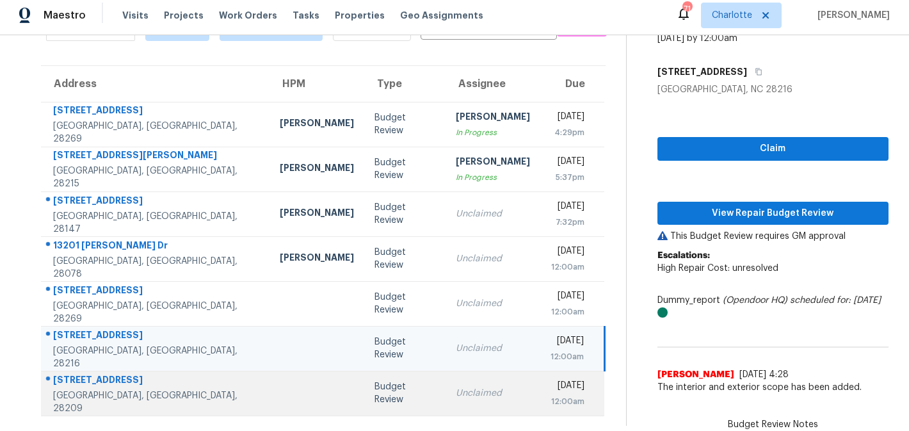
click at [364, 376] on td "Budget Review" at bounding box center [404, 393] width 81 height 45
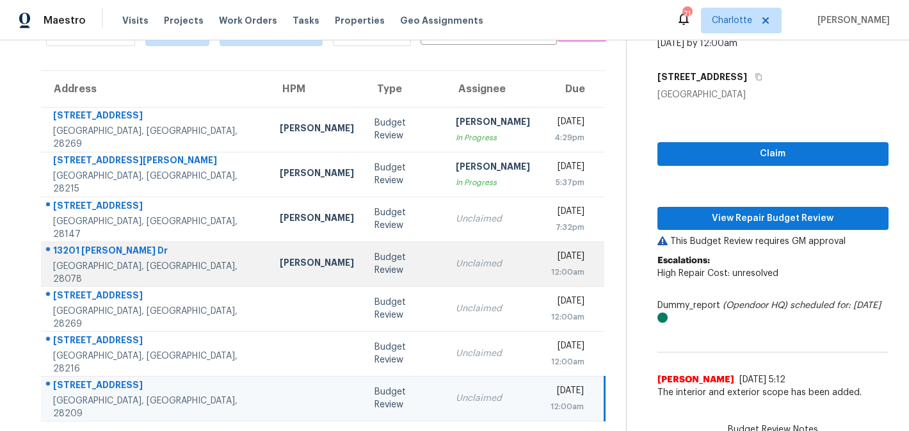
scroll to position [0, 0]
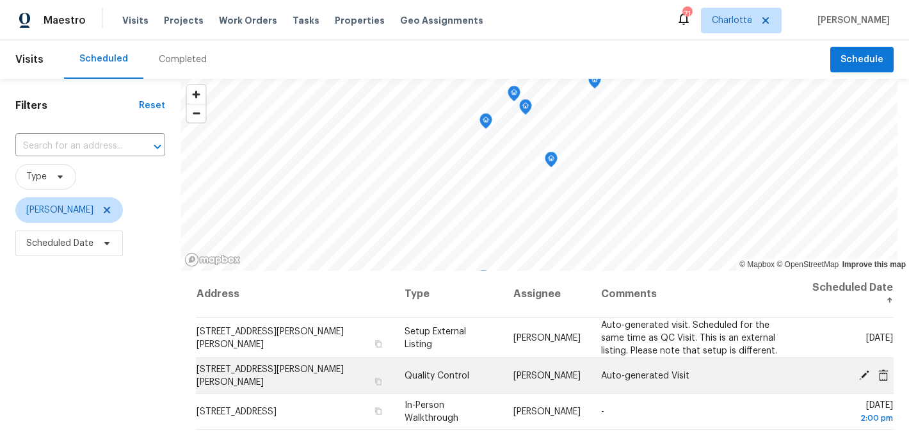
click at [864, 374] on icon at bounding box center [864, 374] width 10 height 10
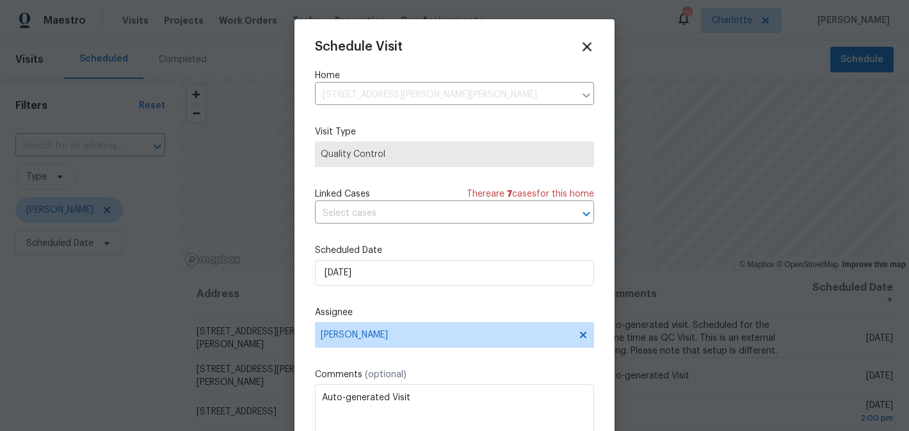
click at [586, 42] on icon at bounding box center [586, 46] width 15 height 15
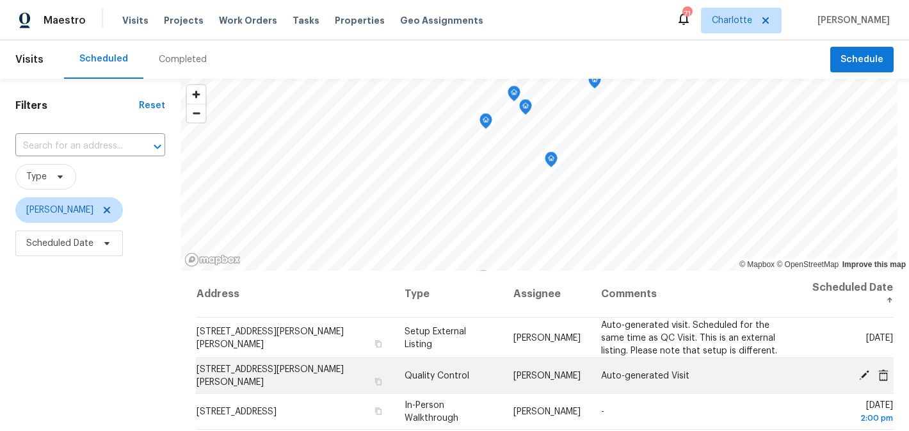
click at [864, 375] on icon at bounding box center [864, 374] width 10 height 10
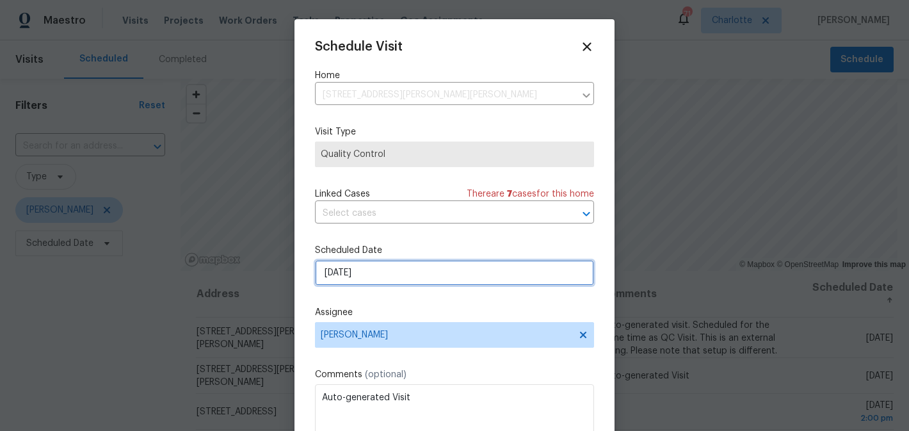
click at [403, 286] on input "9/1/2025" at bounding box center [454, 273] width 279 height 26
select select "8"
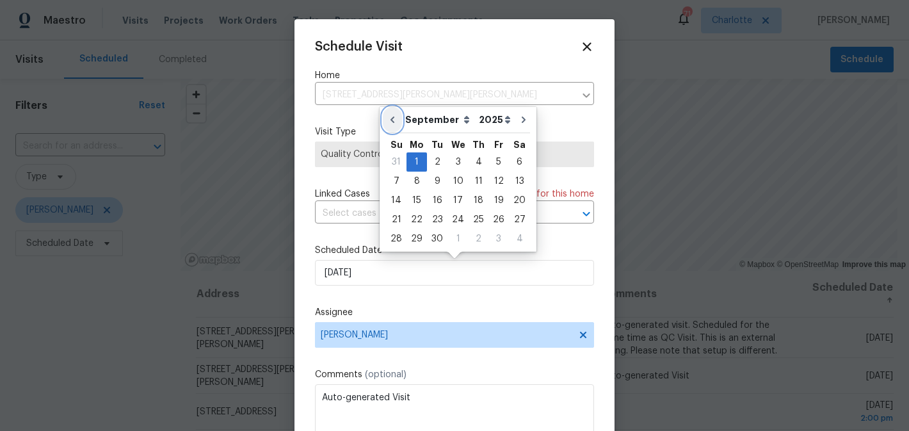
click at [392, 120] on icon "Go to previous month" at bounding box center [392, 120] width 10 height 10
type input "8/27/2025"
select select "7"
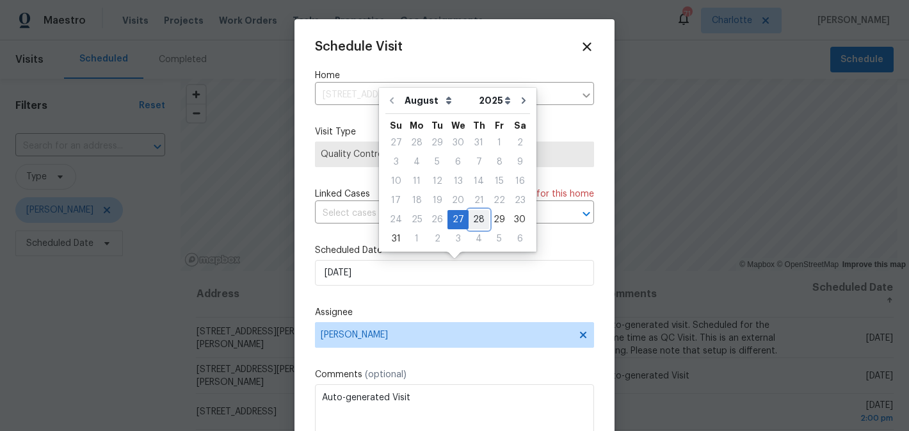
click at [472, 219] on div "28" at bounding box center [479, 220] width 20 height 18
type input "8/28/2025"
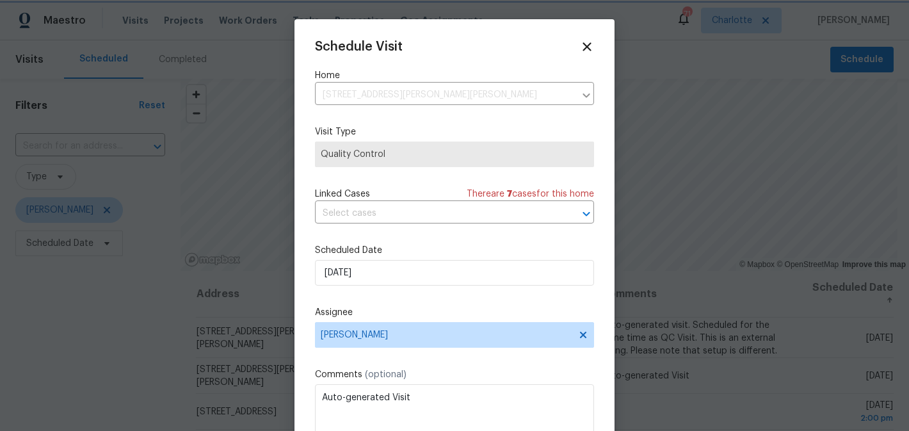
scroll to position [23, 0]
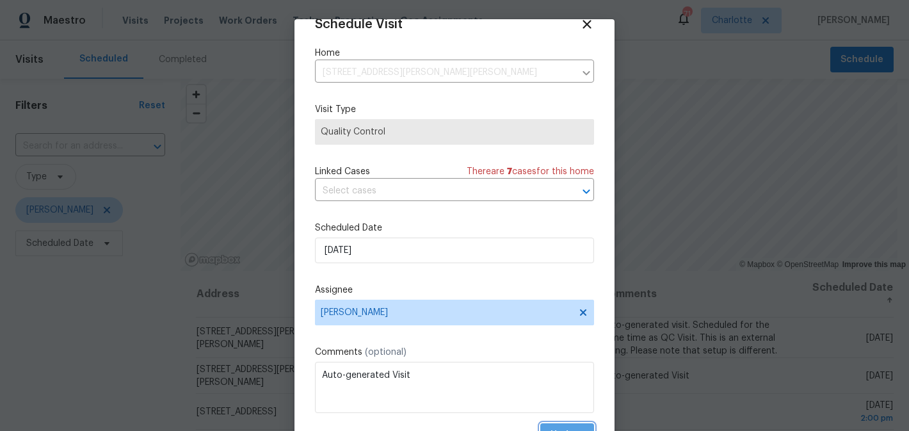
click at [568, 424] on button "Update" at bounding box center [567, 435] width 54 height 24
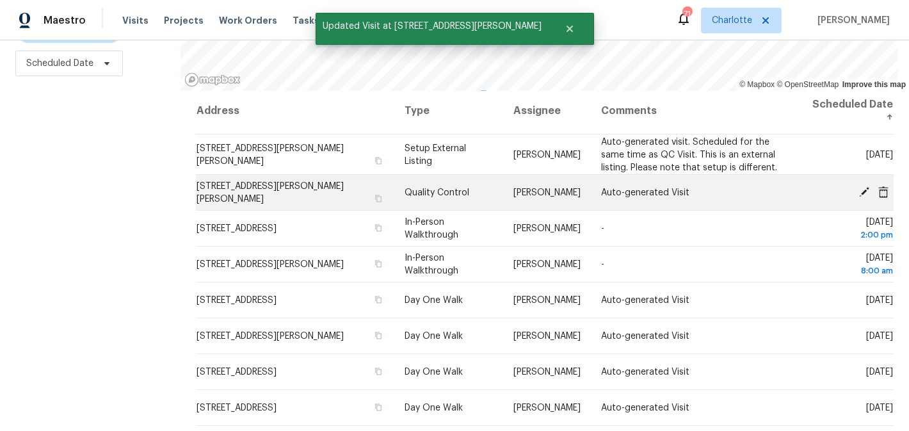
scroll to position [184, 0]
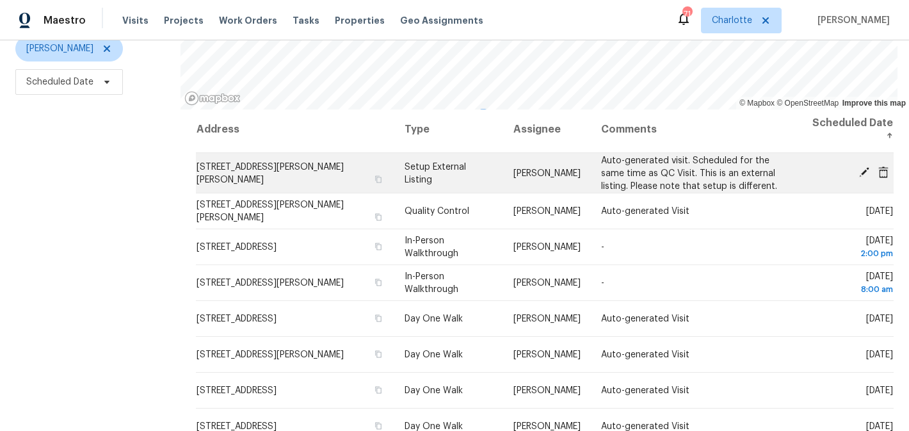
scroll to position [184, 0]
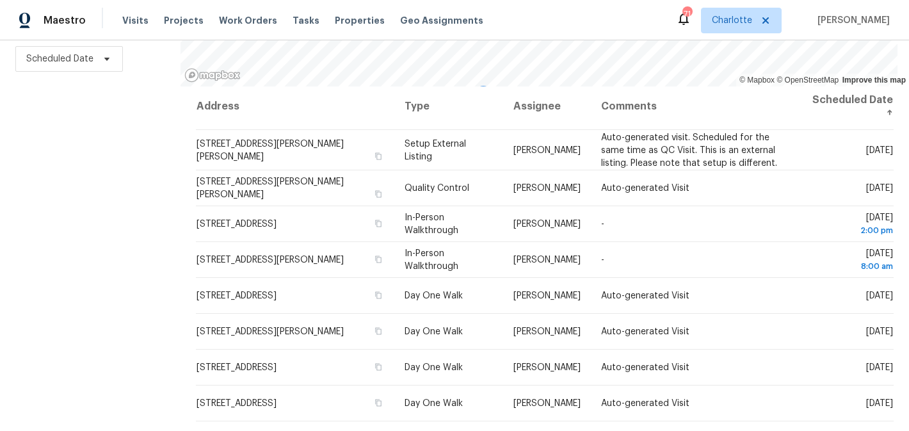
click at [142, 147] on div "Filters Reset ​ Type [PERSON_NAME] Scheduled Date" at bounding box center [90, 162] width 181 height 536
